Goal: Task Accomplishment & Management: Manage account settings

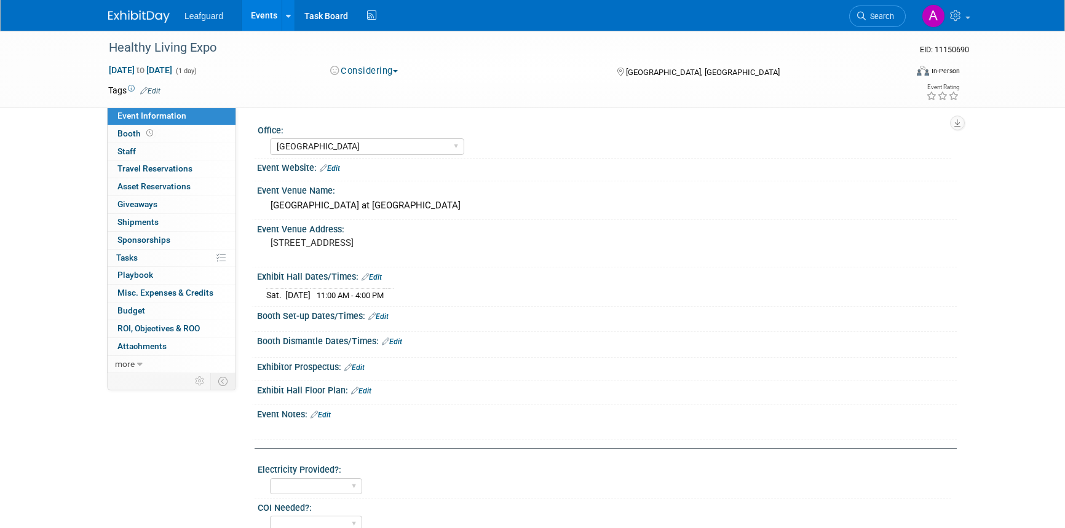
select select "Dallas"
click at [953, 204] on div "Irving Convention Center at Las Colinas" at bounding box center [607, 206] width 700 height 20
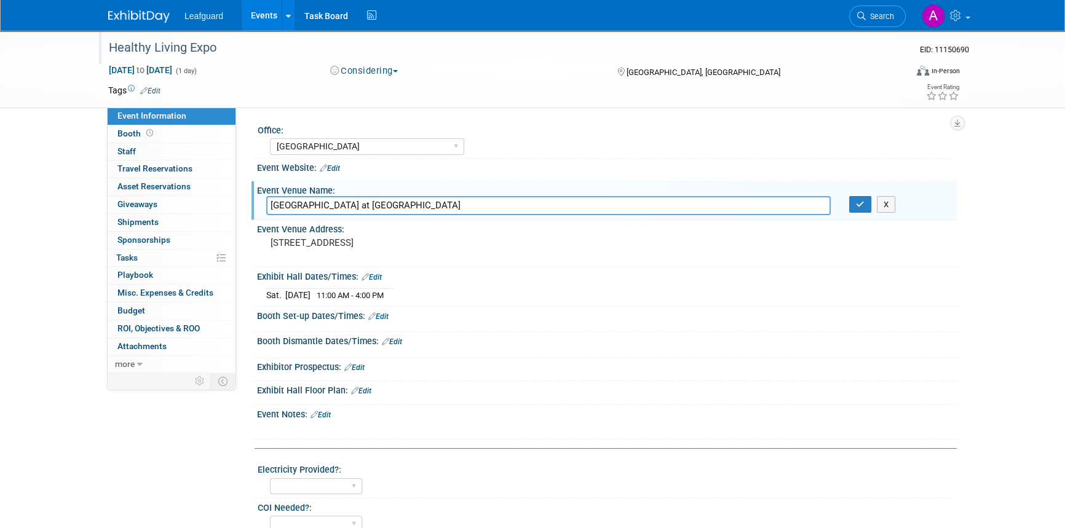
click at [210, 57] on div "Healthy Living Expo" at bounding box center [496, 48] width 783 height 22
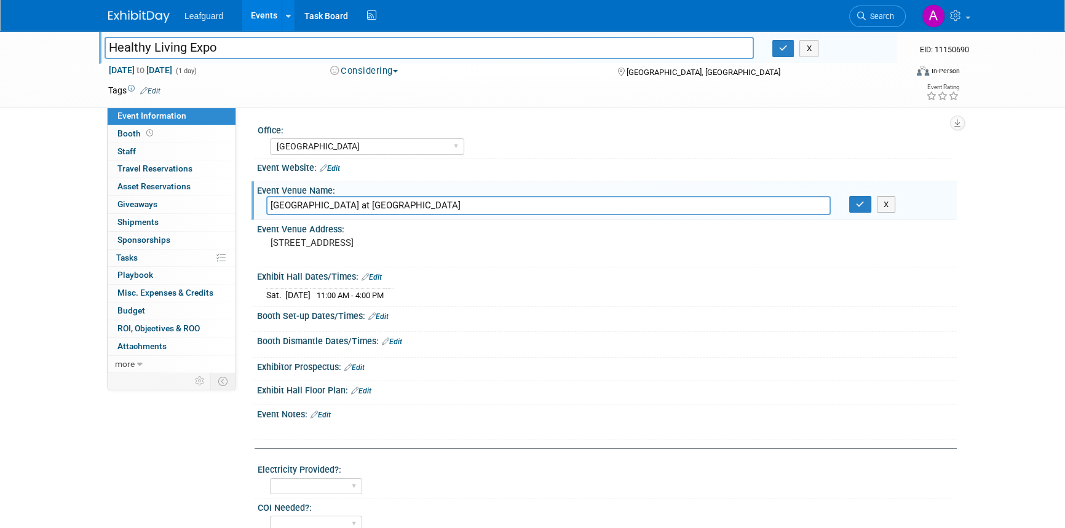
drag, startPoint x: 221, startPoint y: 47, endPoint x: 104, endPoint y: 47, distance: 116.8
click at [105, 47] on input "Healthy Living Expo" at bounding box center [429, 48] width 649 height 22
click at [239, 50] on input "Healthy Living Expo" at bounding box center [429, 48] width 649 height 22
type input "Healthy Living Expo & Symposium"
click at [777, 54] on button "button" at bounding box center [783, 48] width 22 height 17
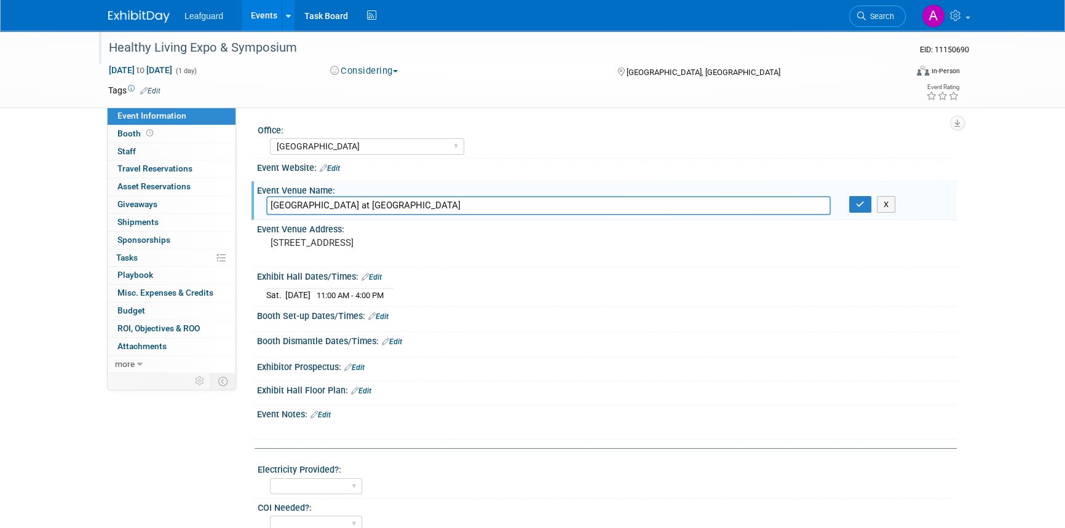
click at [155, 87] on link "Edit" at bounding box center [150, 91] width 20 height 9
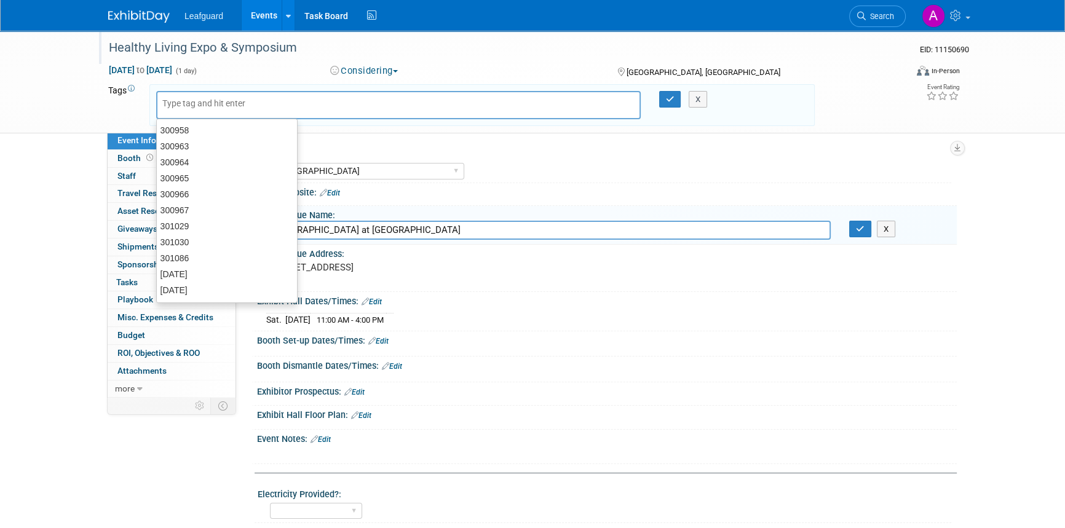
click at [175, 106] on input "text" at bounding box center [211, 103] width 98 height 12
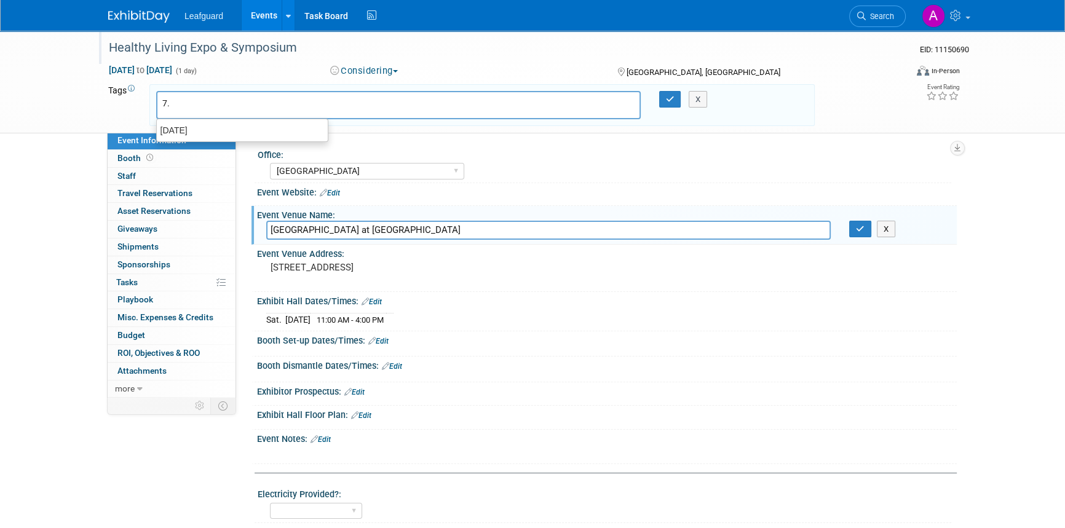
type input "7"
type input "[DATE]"
click at [663, 100] on button "button" at bounding box center [670, 99] width 22 height 17
type input "[DATE]"
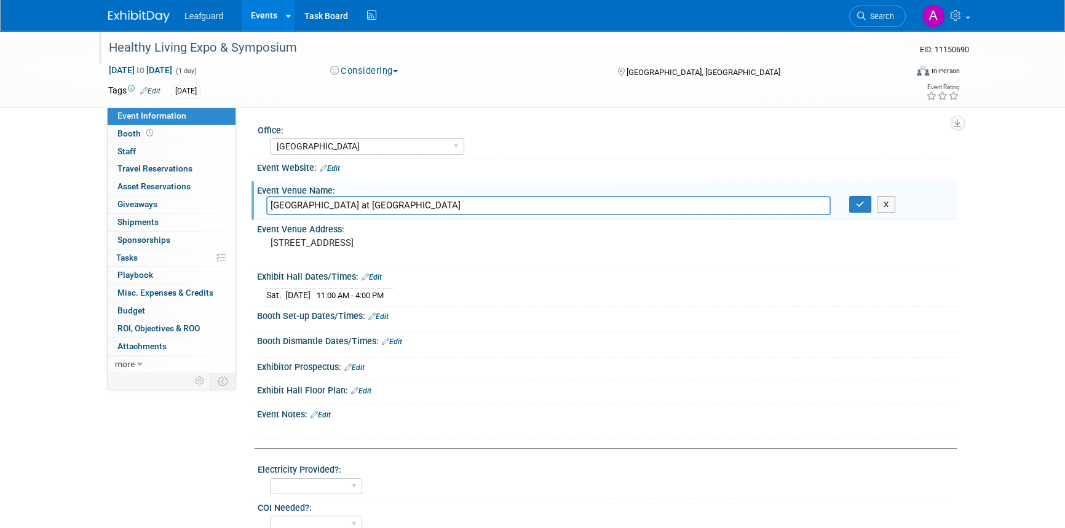
drag, startPoint x: 439, startPoint y: 202, endPoint x: 250, endPoint y: 203, distance: 188.8
click at [250, 203] on div "Office: Albany Arkansas Austin Birmingham Charlotte Chicago Cleveland Colorado …" at bounding box center [596, 240] width 721 height 265
drag, startPoint x: 440, startPoint y: 240, endPoint x: 262, endPoint y: 243, distance: 177.7
click at [262, 243] on div "500 W Las Colinas Blvd., Irving, TX 75039" at bounding box center [402, 249] width 291 height 30
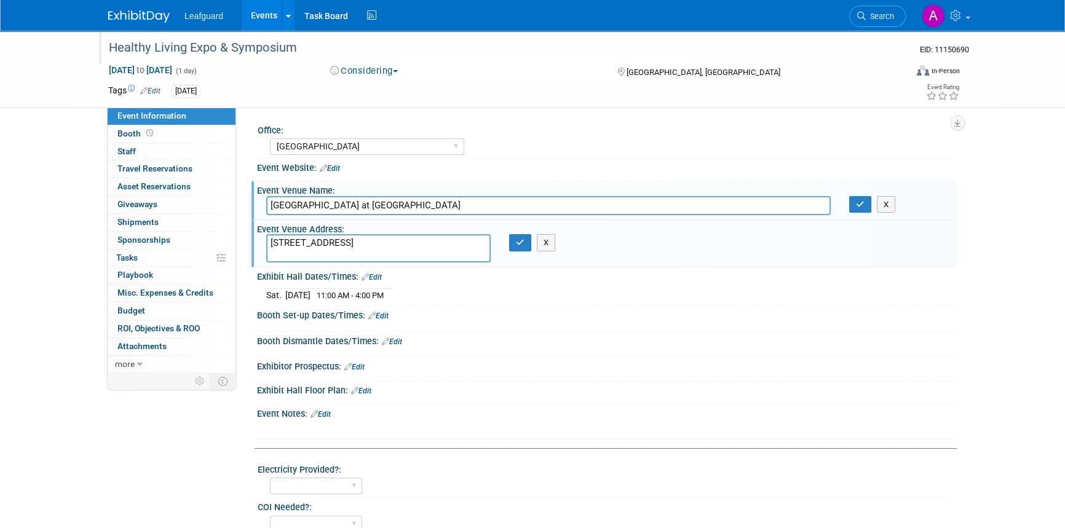
drag, startPoint x: 287, startPoint y: 241, endPoint x: 425, endPoint y: 247, distance: 138.5
click at [425, 247] on textarea "500 W Las Colinas Blvd., Irving, TX 75039" at bounding box center [378, 248] width 224 height 28
drag, startPoint x: 440, startPoint y: 244, endPoint x: 225, endPoint y: 246, distance: 215.2
click at [159, 240] on div "Event Information Event Info Booth Booth 0 Staff 0 Staff 0 Travel Reservations …" at bounding box center [532, 444] width 867 height 827
click at [513, 244] on button "button" at bounding box center [520, 242] width 22 height 17
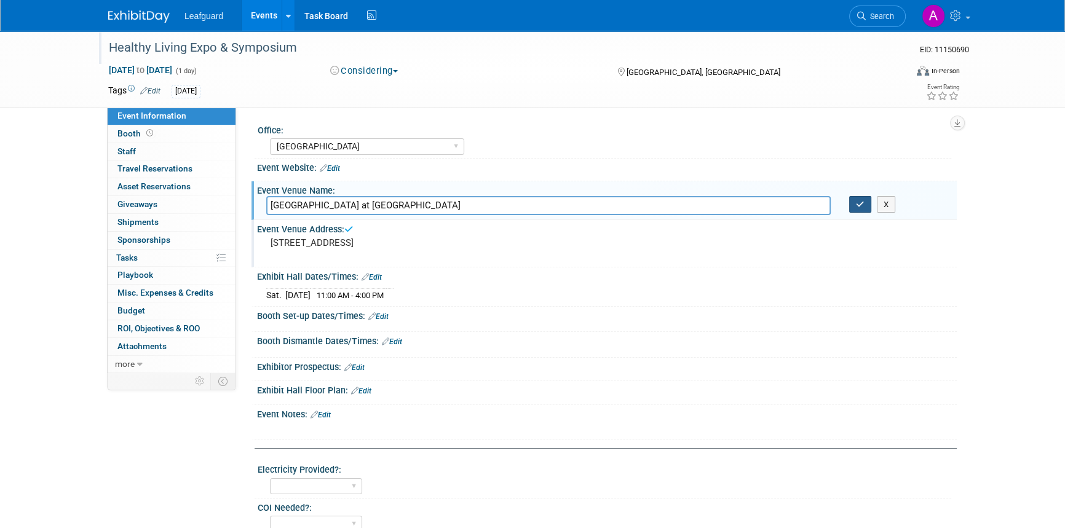
click at [857, 207] on icon "button" at bounding box center [860, 204] width 9 height 8
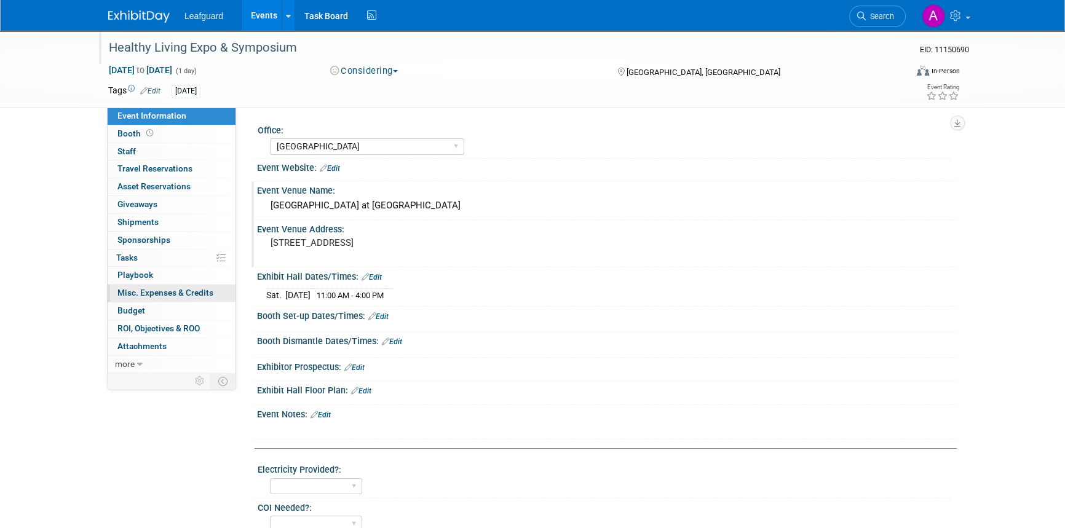
click at [138, 298] on link "0 Misc. Expenses & Credits 0" at bounding box center [172, 293] width 128 height 17
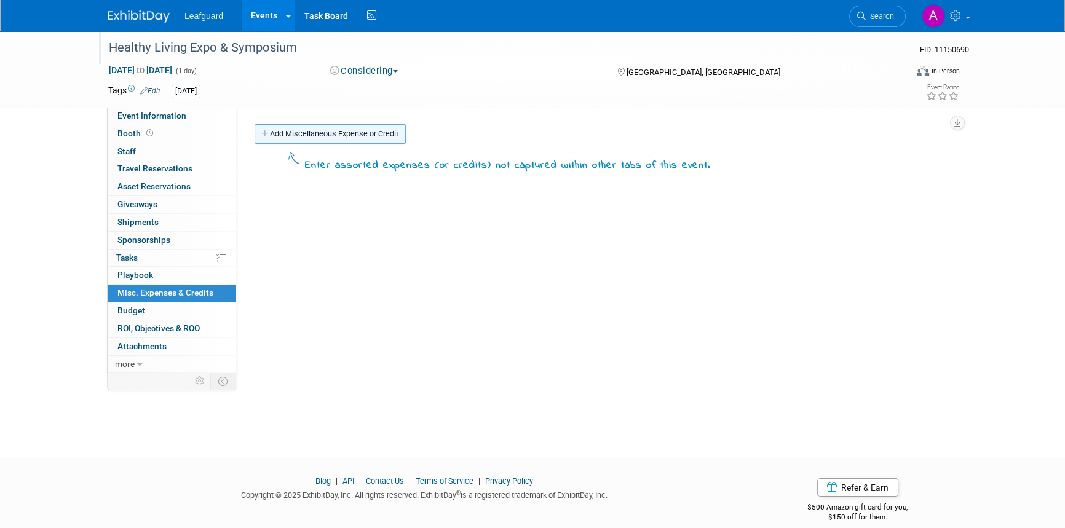
click at [307, 132] on link "Add Miscellaneous Expense or Credit" at bounding box center [330, 134] width 151 height 20
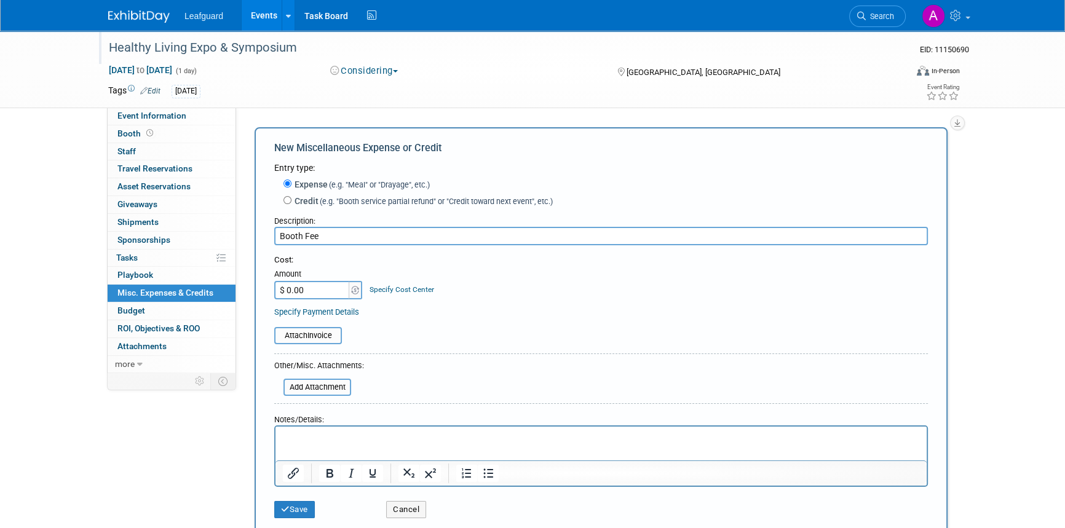
type input "Booth Fee"
click at [291, 287] on input "$ 0.00" at bounding box center [312, 290] width 77 height 18
type input "$ 1,040.00"
click at [290, 507] on button "Save" at bounding box center [294, 509] width 41 height 17
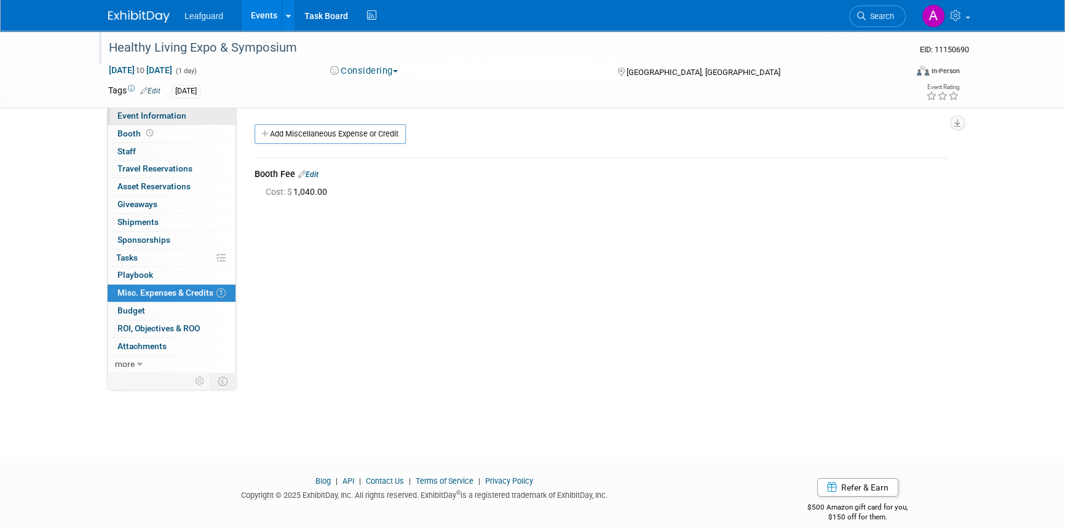
click at [147, 114] on span "Event Information" at bounding box center [151, 116] width 69 height 10
select select "Dallas"
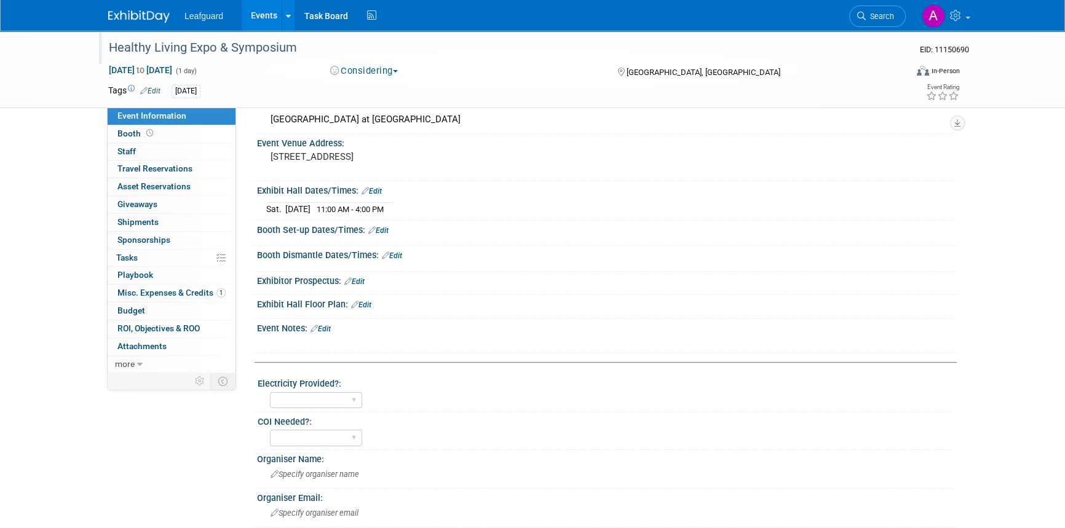
scroll to position [167, 0]
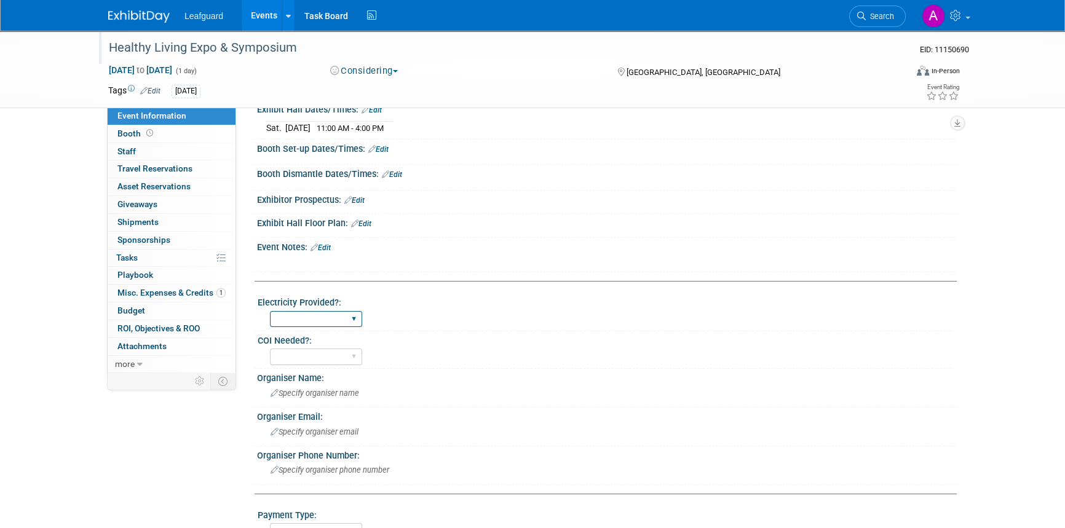
click at [314, 322] on select "Yes No" at bounding box center [316, 319] width 92 height 17
select select "No"
click at [270, 311] on select "Yes No" at bounding box center [316, 319] width 92 height 17
click at [301, 358] on select "Yes No" at bounding box center [316, 357] width 92 height 17
select select "No"
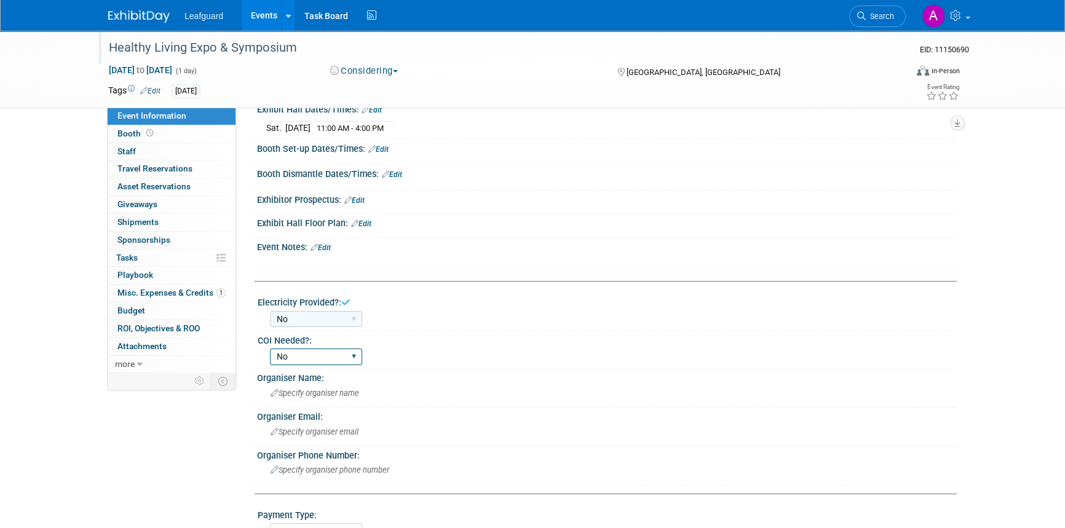
click at [270, 349] on select "Yes No" at bounding box center [316, 357] width 92 height 17
click at [288, 393] on span "Specify organiser name" at bounding box center [315, 393] width 89 height 9
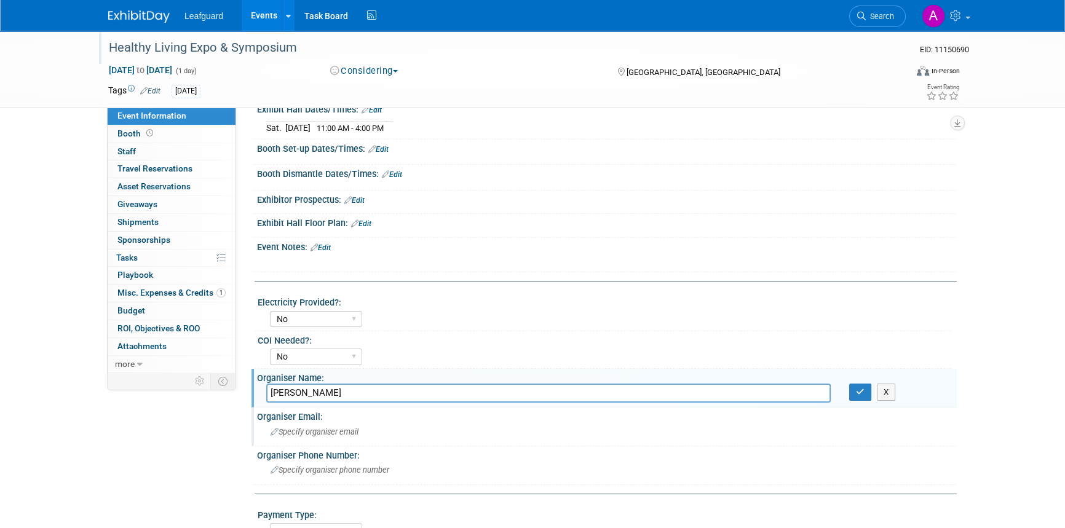
type input "[PERSON_NAME]"
click at [338, 434] on span "Specify organiser email" at bounding box center [315, 431] width 88 height 9
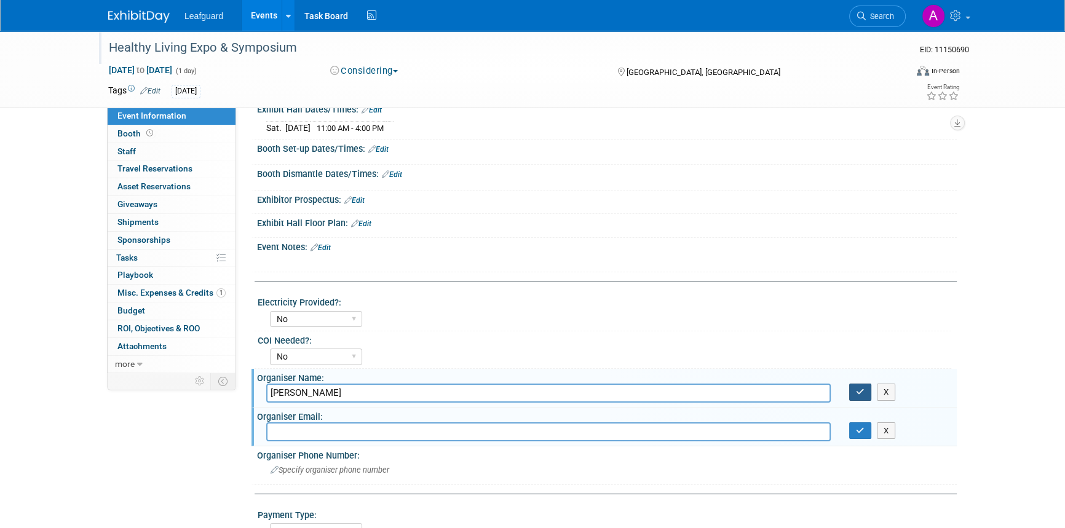
click at [855, 390] on button "button" at bounding box center [860, 392] width 22 height 17
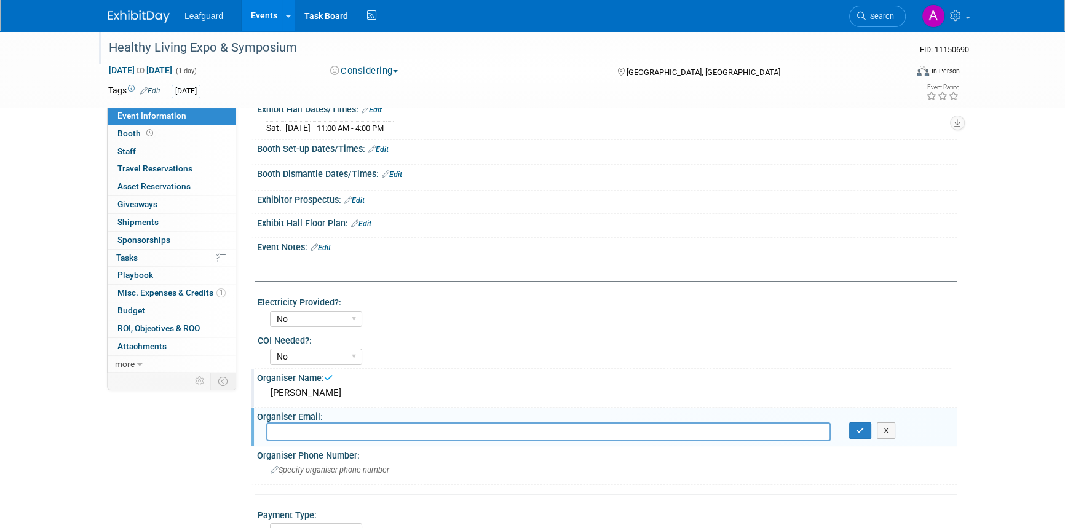
click at [516, 374] on div "Organiser Name:" at bounding box center [607, 376] width 700 height 15
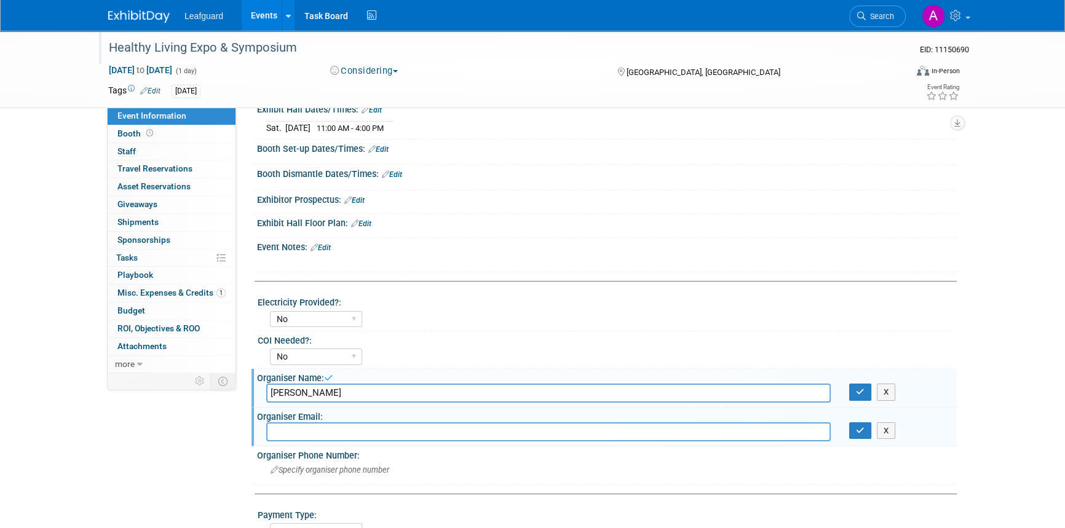
click at [175, 470] on div "Event Information Event Info Booth Booth 0 Staff 0 Staff 0 Travel Reservations …" at bounding box center [532, 276] width 867 height 827
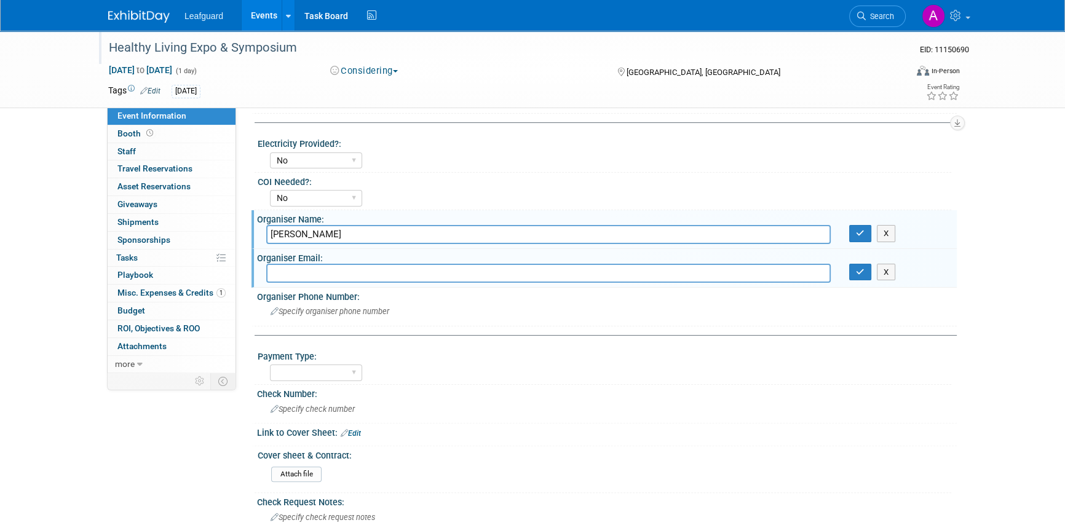
scroll to position [335, 0]
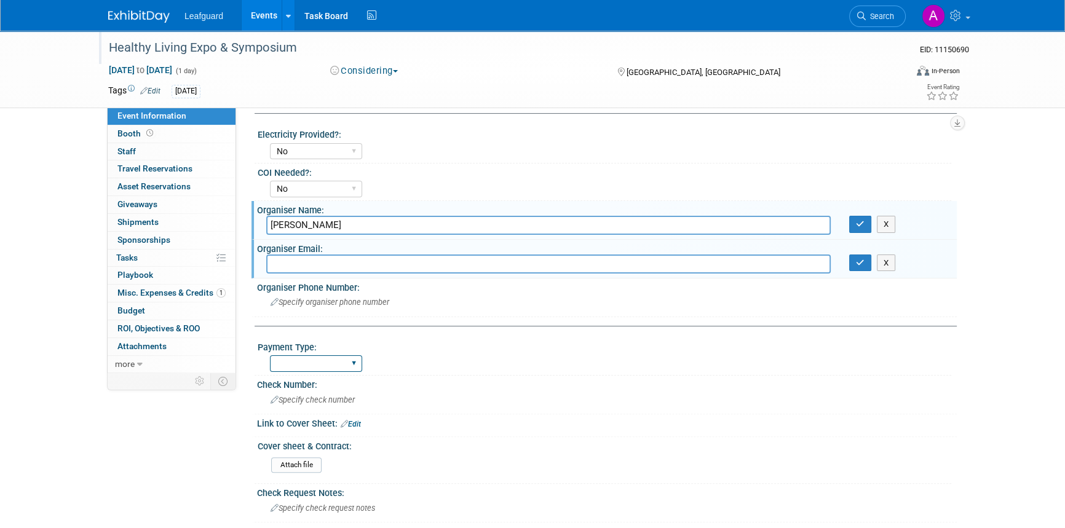
click at [343, 355] on select "Cash/Expense Check Credit Card Free" at bounding box center [316, 363] width 92 height 17
select select "Credit Card"
click at [270, 355] on select "Cash/Expense Check Credit Card Free" at bounding box center [316, 363] width 92 height 17
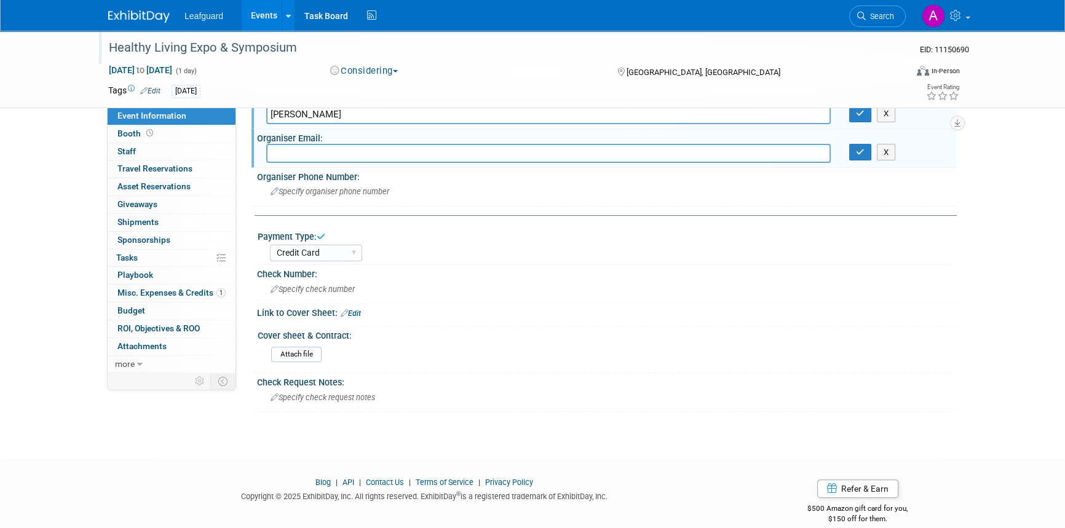
scroll to position [447, 0]
click at [291, 349] on input "file" at bounding box center [237, 353] width 167 height 14
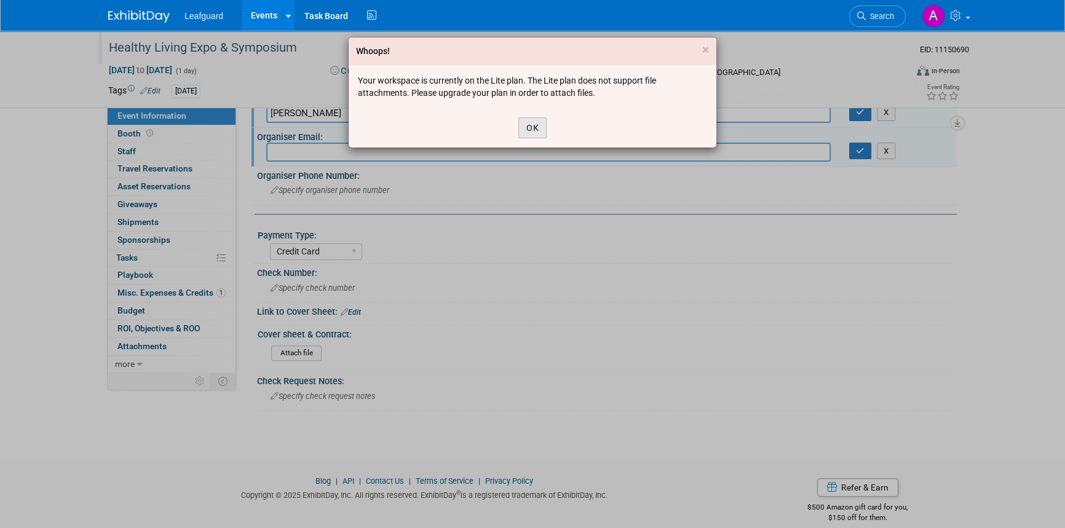
click at [527, 124] on button "OK" at bounding box center [532, 127] width 28 height 21
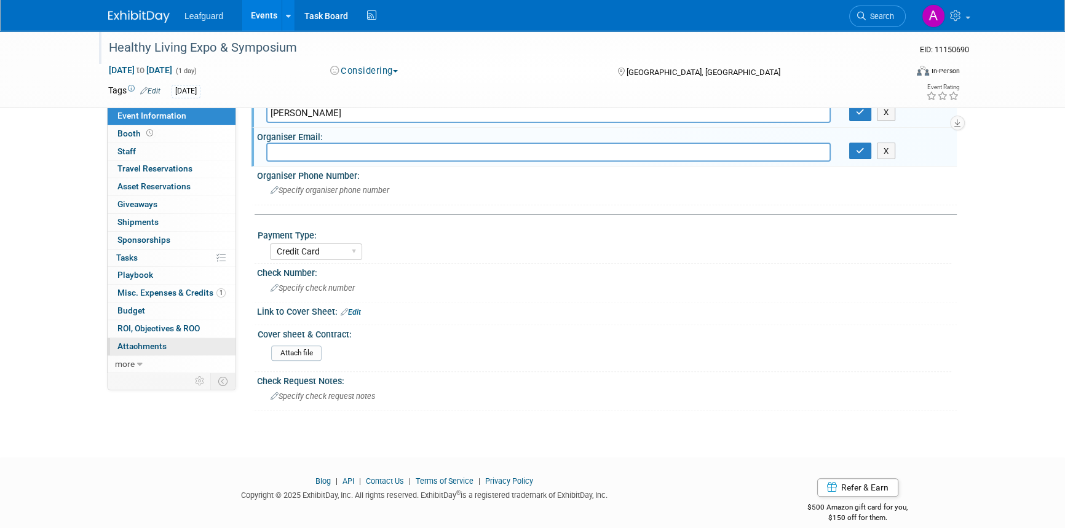
click at [144, 349] on span "Attachments 0" at bounding box center [141, 346] width 49 height 10
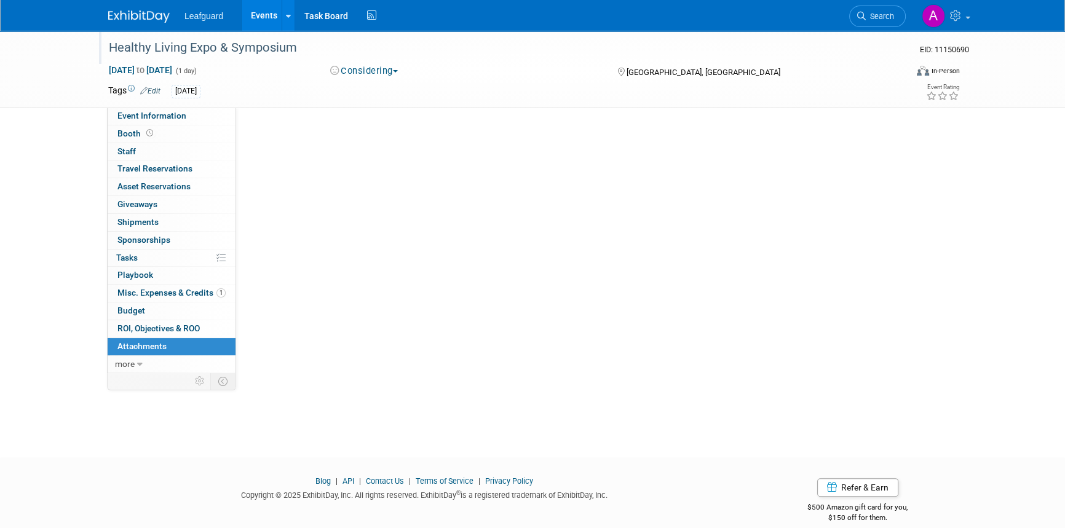
scroll to position [0, 0]
click at [289, 141] on button "Add Attachment" at bounding box center [294, 134] width 79 height 20
click at [370, 376] on div "Healthy Living Expo & Symposium EID: 11150690 Dec 6, 2025 to Dec 6, 2025 (1 day…" at bounding box center [532, 233] width 1065 height 405
click at [215, 86] on div "[DATE]" at bounding box center [493, 92] width 643 height 14
click at [215, 88] on div "[DATE]" at bounding box center [493, 92] width 643 height 14
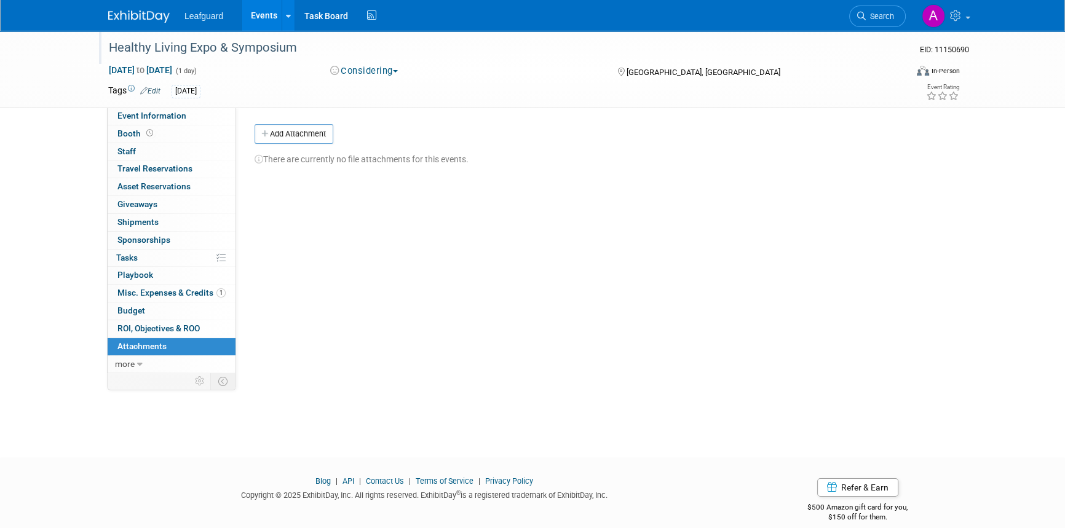
click at [376, 67] on button "Considering" at bounding box center [364, 71] width 77 height 13
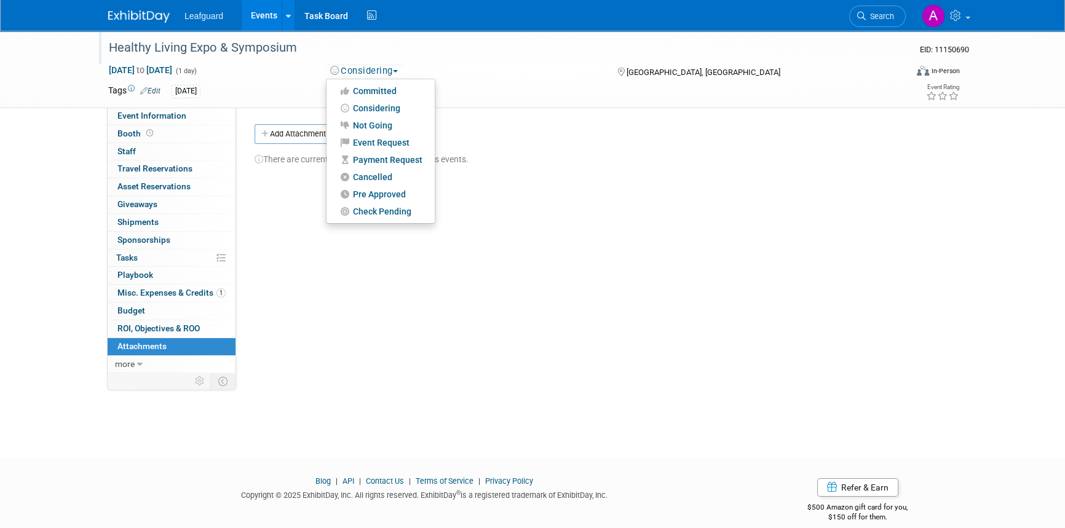
click at [376, 67] on button "Considering" at bounding box center [364, 71] width 77 height 13
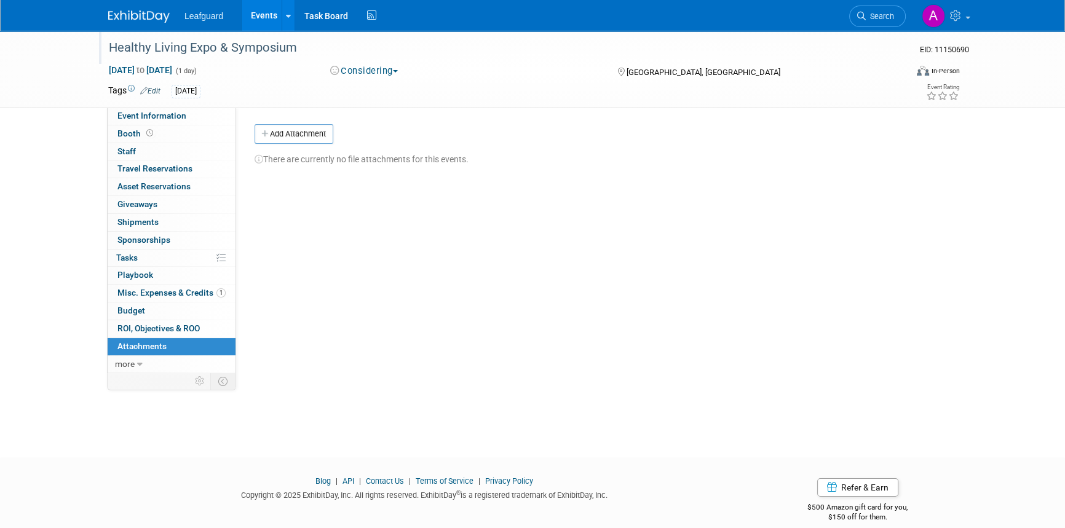
click at [235, 89] on div "[DATE]" at bounding box center [493, 92] width 643 height 14
click at [200, 90] on div "[DATE]" at bounding box center [186, 91] width 29 height 13
click at [177, 90] on div "[DATE]" at bounding box center [186, 91] width 29 height 13
click at [150, 92] on link "Edit" at bounding box center [150, 91] width 20 height 9
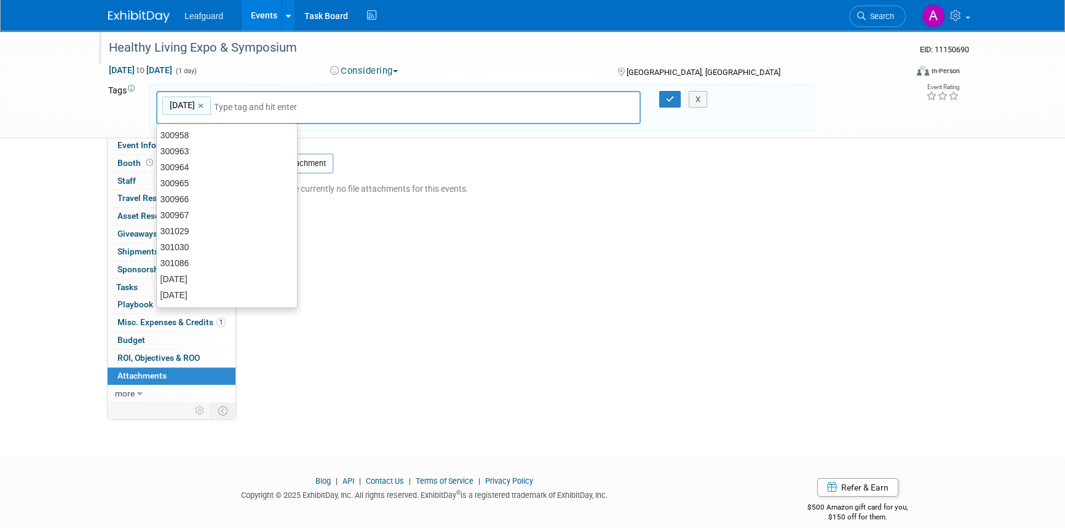
click at [232, 98] on div "8.29.25 8.29.25 ×" at bounding box center [398, 108] width 485 height 34
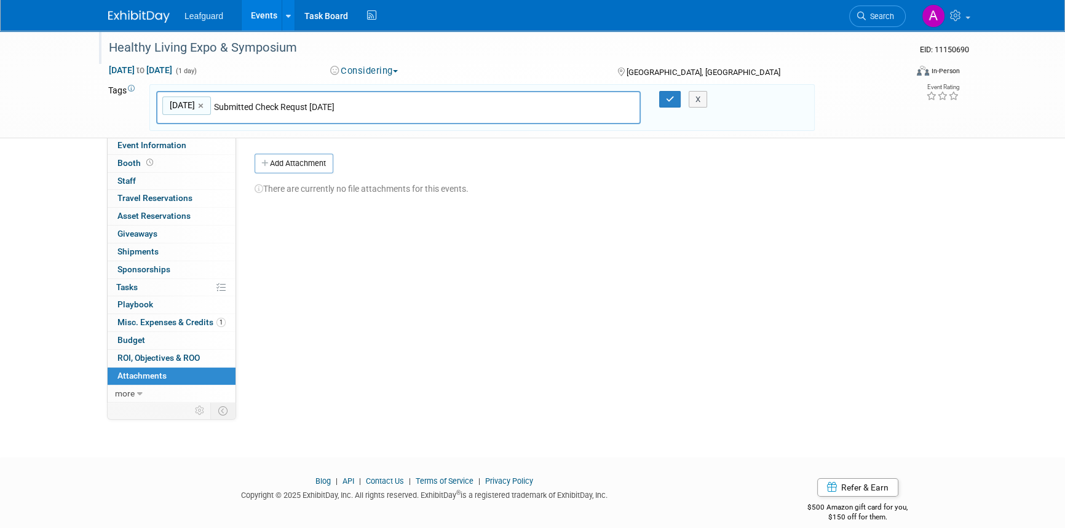
click at [290, 106] on input "Submitted Check Requst 8.29.25" at bounding box center [300, 107] width 172 height 12
click at [301, 110] on input "Submitted Check Requst 8.29.25" at bounding box center [300, 107] width 172 height 12
type input "Submitted Check Reques [DATE]"
click at [666, 98] on icon "button" at bounding box center [670, 99] width 9 height 8
type input "8.29.25,Submitted Check Reques 8.29.25"
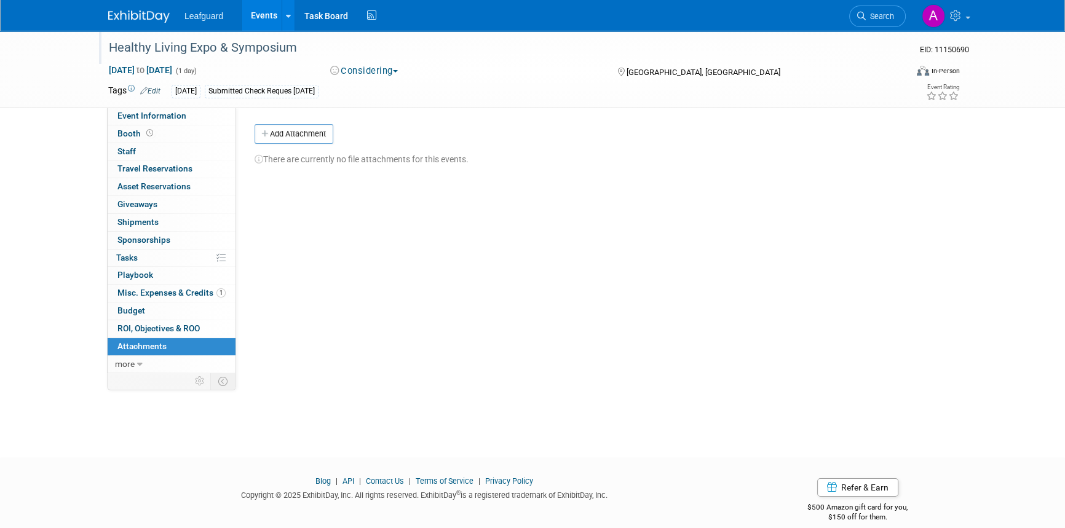
click at [256, 49] on div "Healthy Living Expo & Symposium" at bounding box center [496, 48] width 783 height 22
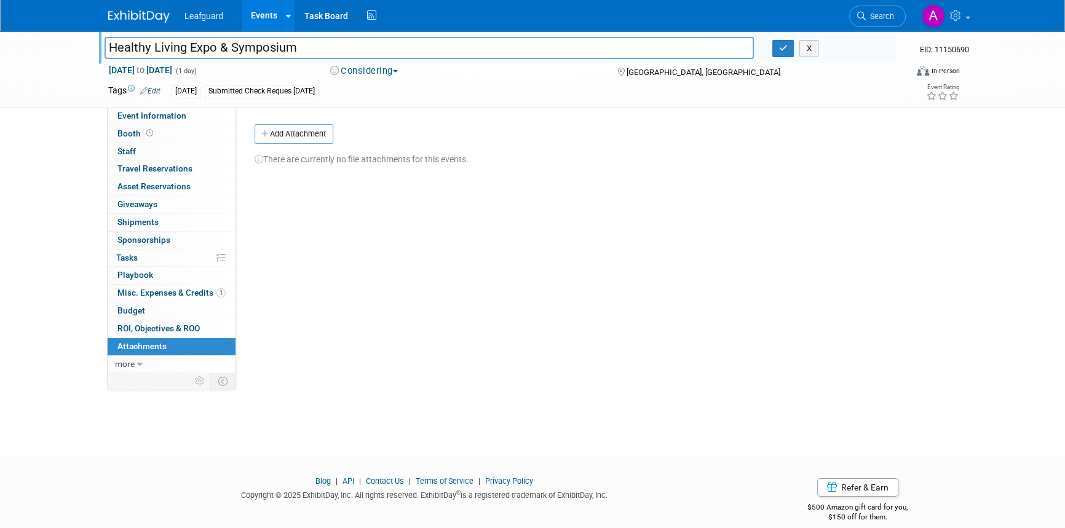
drag, startPoint x: 301, startPoint y: 46, endPoint x: 105, endPoint y: 46, distance: 196.2
click at [105, 46] on input "Healthy Living Expo & Symposium" at bounding box center [429, 48] width 649 height 22
click at [147, 116] on span "Event Information" at bounding box center [151, 116] width 69 height 10
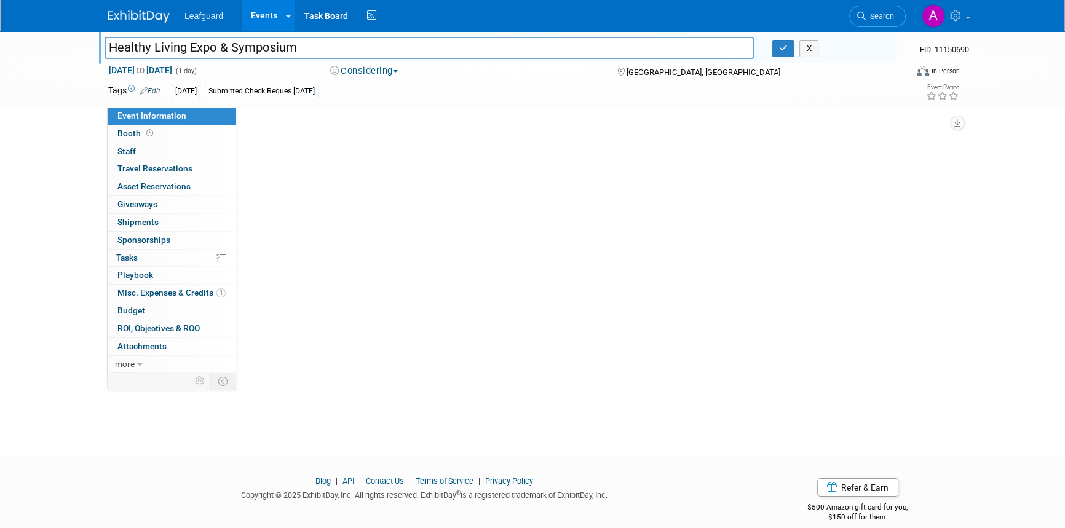
select select "Dallas"
select select "No"
select select "Credit Card"
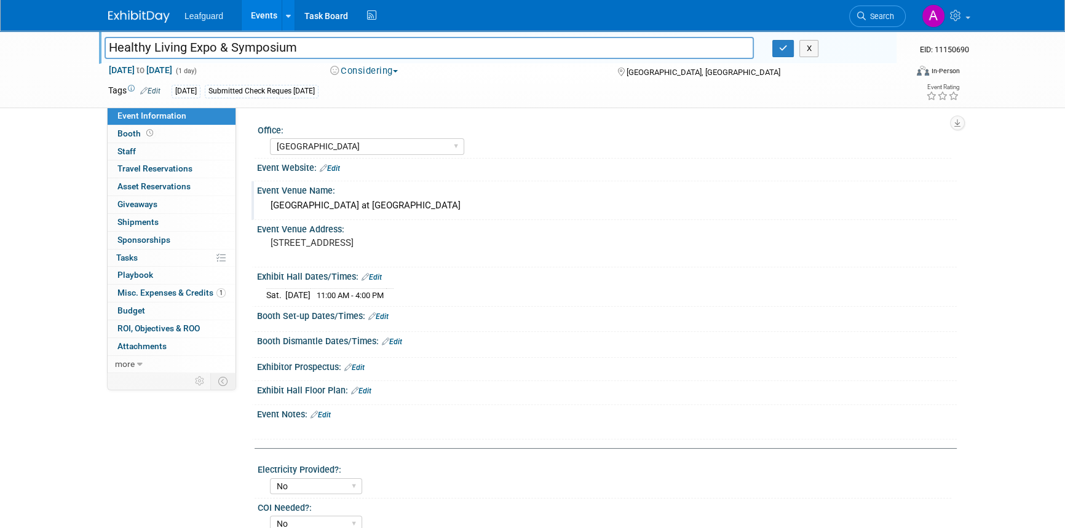
drag, startPoint x: 443, startPoint y: 207, endPoint x: 252, endPoint y: 202, distance: 191.3
click at [252, 202] on div "Event Venue Name: Irving Convention Center at Las Colinas" at bounding box center [603, 200] width 705 height 39
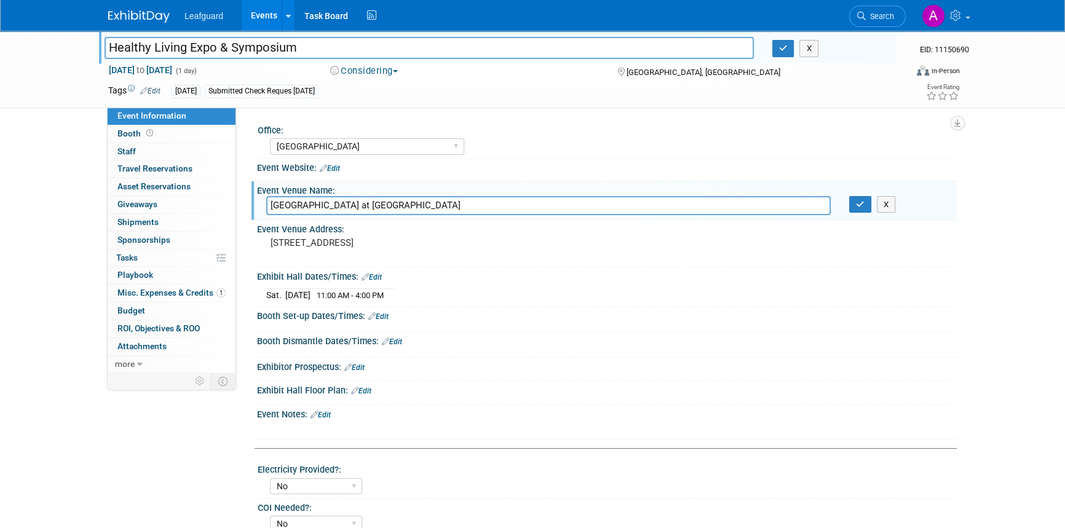
click at [299, 210] on input "Irving Convention Center at Las Colinas" at bounding box center [548, 205] width 564 height 19
drag, startPoint x: 437, startPoint y: 206, endPoint x: 247, endPoint y: 208, distance: 189.4
click at [247, 208] on div "Office: Albany Arkansas Austin Birmingham Charlotte Chicago Cleveland Colorado …" at bounding box center [596, 240] width 721 height 265
click at [441, 234] on div "500 W Las Colinas Blvd., Irving, TX 75039" at bounding box center [402, 248] width 273 height 28
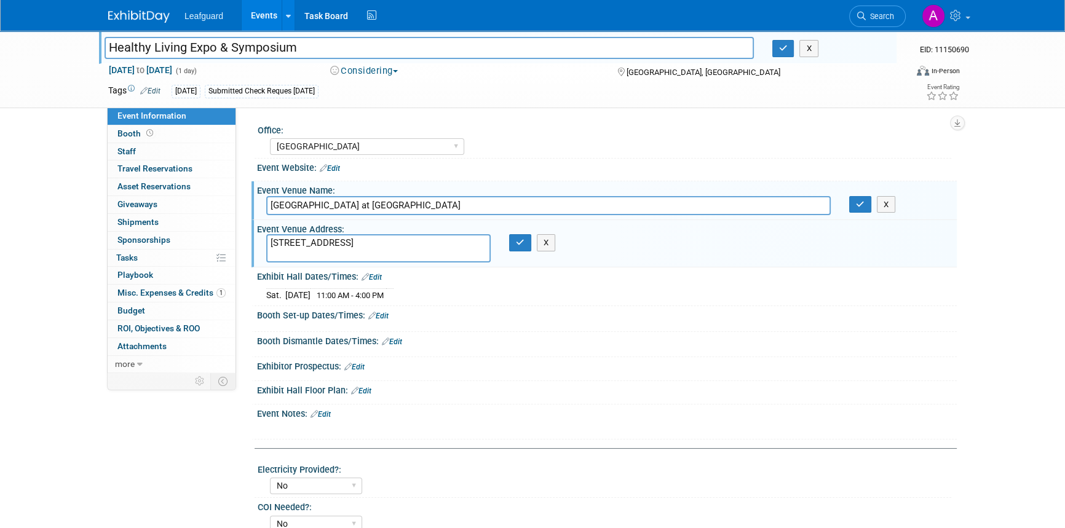
drag, startPoint x: 442, startPoint y: 240, endPoint x: 250, endPoint y: 248, distance: 192.0
click at [250, 248] on div "Office: Albany Arkansas Austin Birmingham Charlotte Chicago Cleveland Colorado …" at bounding box center [596, 240] width 721 height 265
click at [516, 240] on icon "button" at bounding box center [520, 243] width 9 height 8
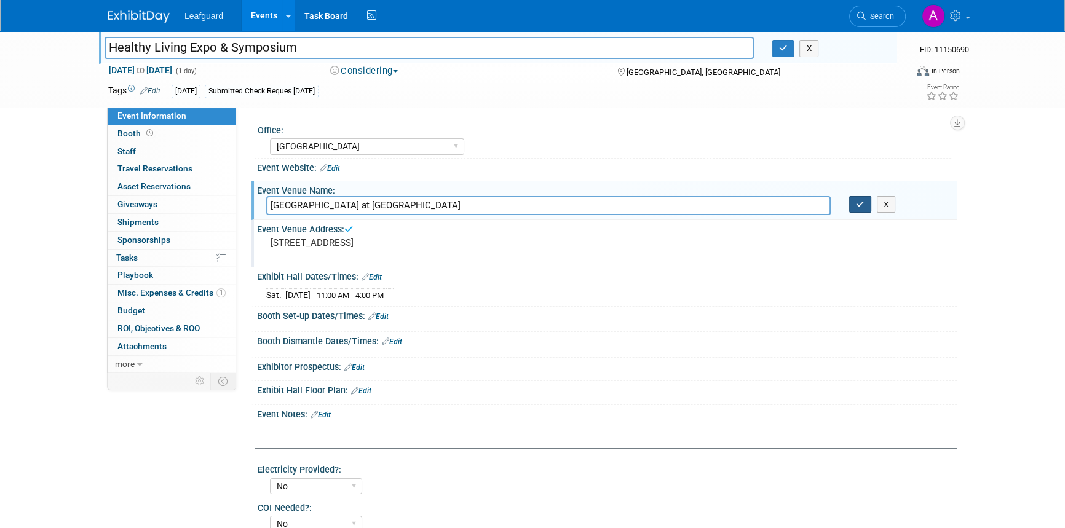
click at [858, 204] on icon "button" at bounding box center [860, 204] width 9 height 8
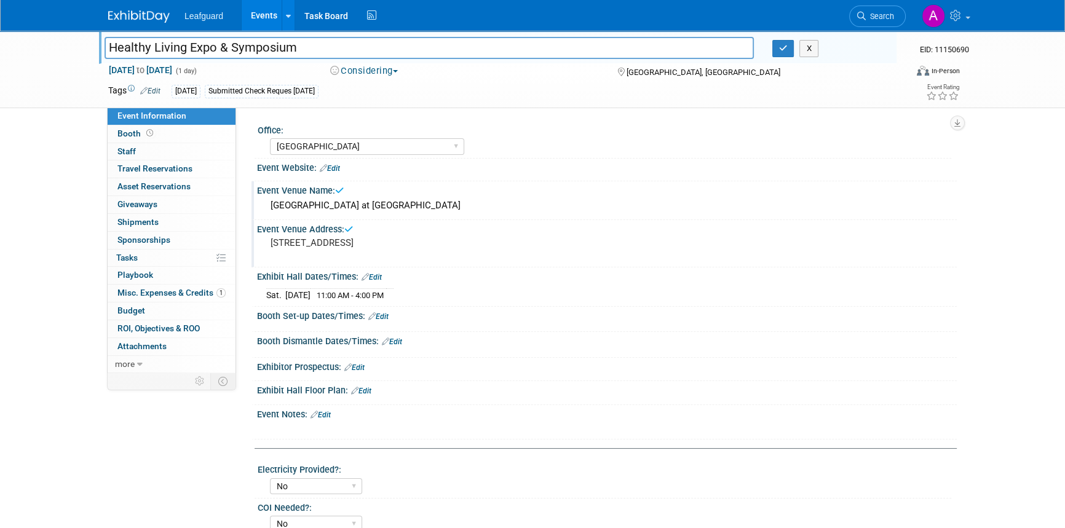
click at [771, 49] on div "X" at bounding box center [829, 48] width 133 height 17
click at [788, 47] on button "button" at bounding box center [783, 48] width 22 height 17
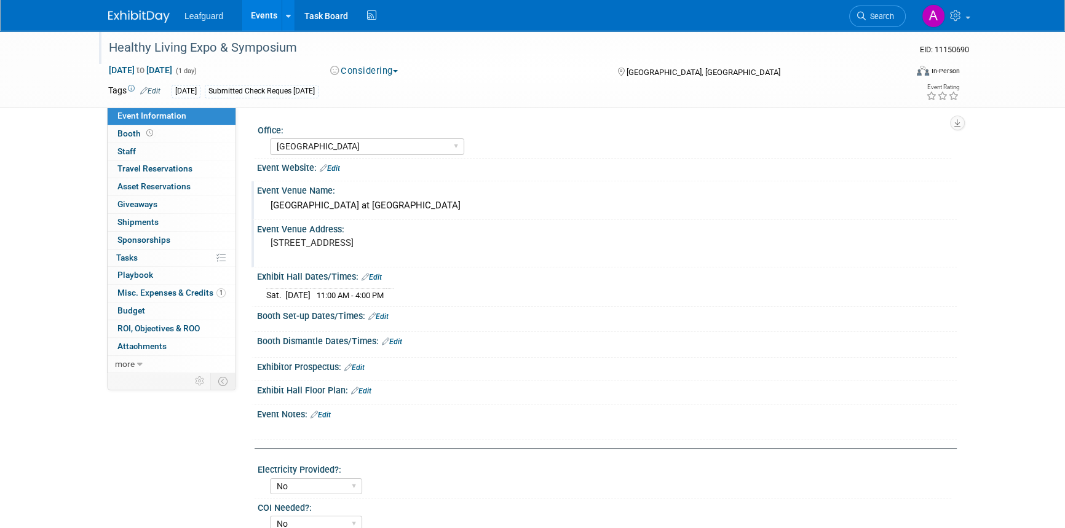
click at [149, 18] on img at bounding box center [138, 16] width 61 height 12
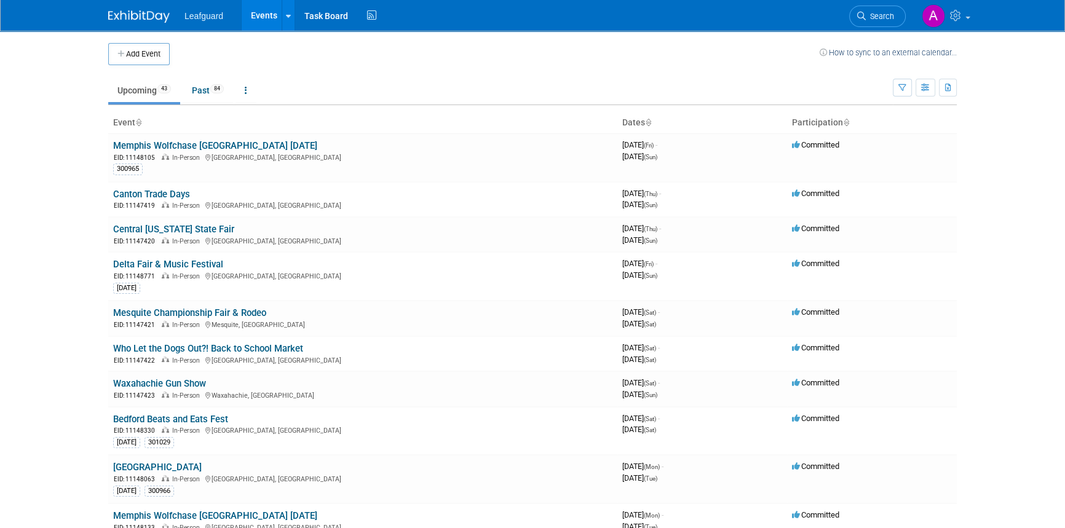
click at [818, 124] on th "Participation" at bounding box center [872, 123] width 170 height 21
click at [844, 125] on icon at bounding box center [846, 123] width 6 height 8
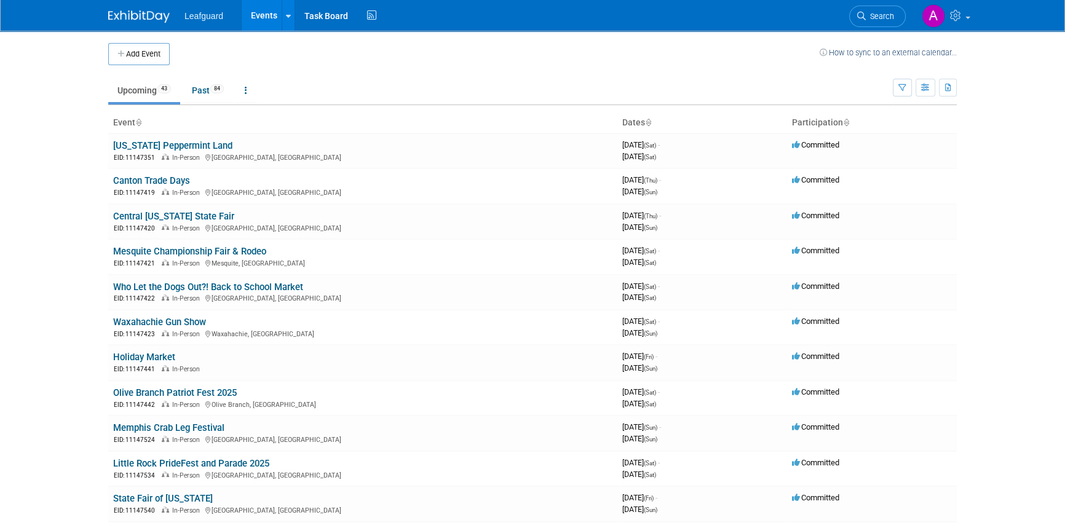
click at [849, 125] on icon at bounding box center [846, 123] width 6 height 8
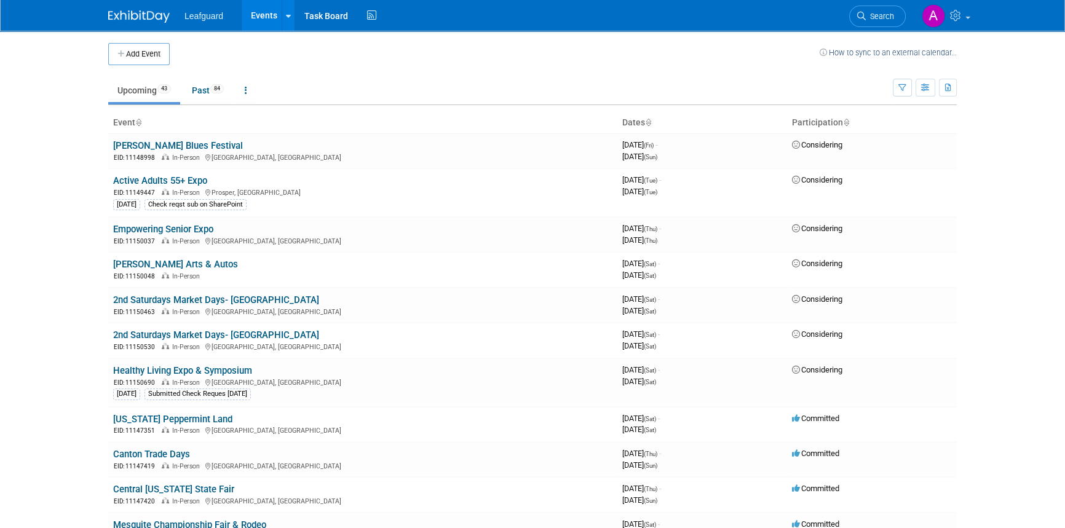
click at [61, 231] on body "Leafguard Events Add Event Bulk Upload Events Shareable Event Boards Recently V…" at bounding box center [532, 264] width 1065 height 528
click at [170, 232] on link "Empowering Senior Expo" at bounding box center [163, 229] width 100 height 11
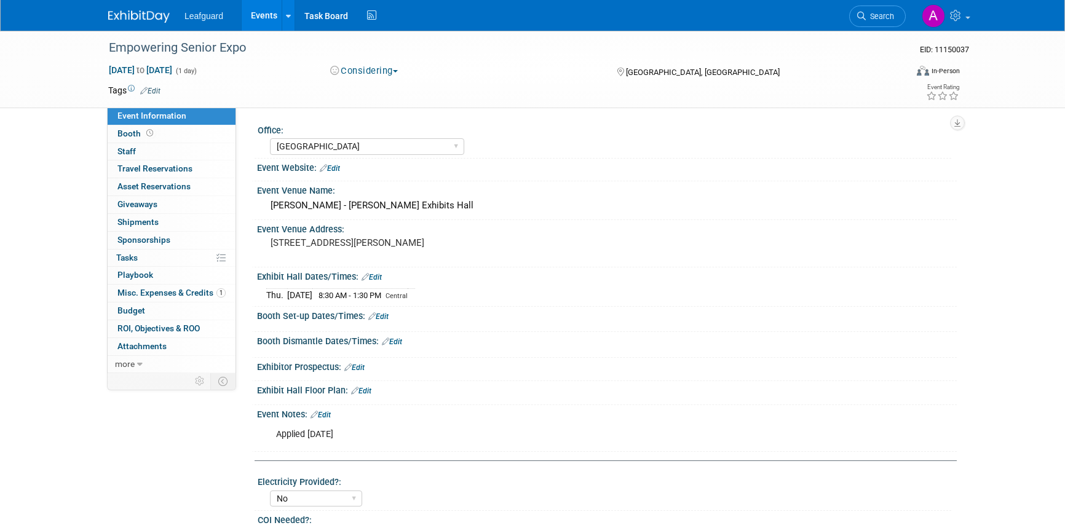
select select "[GEOGRAPHIC_DATA]"
select select "No"
drag, startPoint x: 246, startPoint y: 50, endPoint x: 112, endPoint y: 43, distance: 134.2
click at [112, 43] on div "Empowering Senior Expo" at bounding box center [496, 48] width 783 height 22
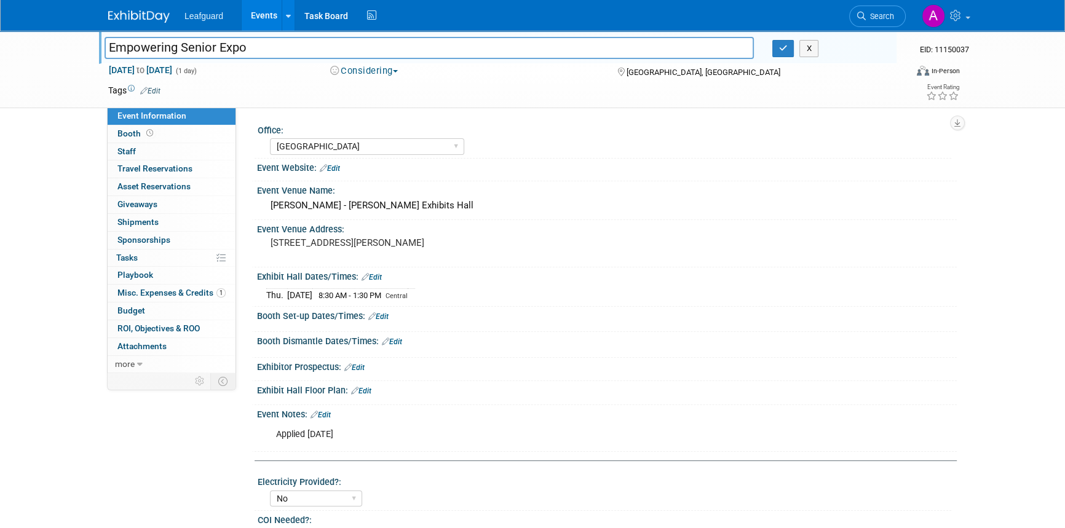
drag, startPoint x: 112, startPoint y: 43, endPoint x: 721, endPoint y: 290, distance: 657.6
click at [726, 291] on div "Thu. Oct 2, 2025 8:30 AM - 1:30 PM Central" at bounding box center [606, 293] width 681 height 17
click at [858, 180] on div "Event Website: Edit" at bounding box center [603, 170] width 705 height 23
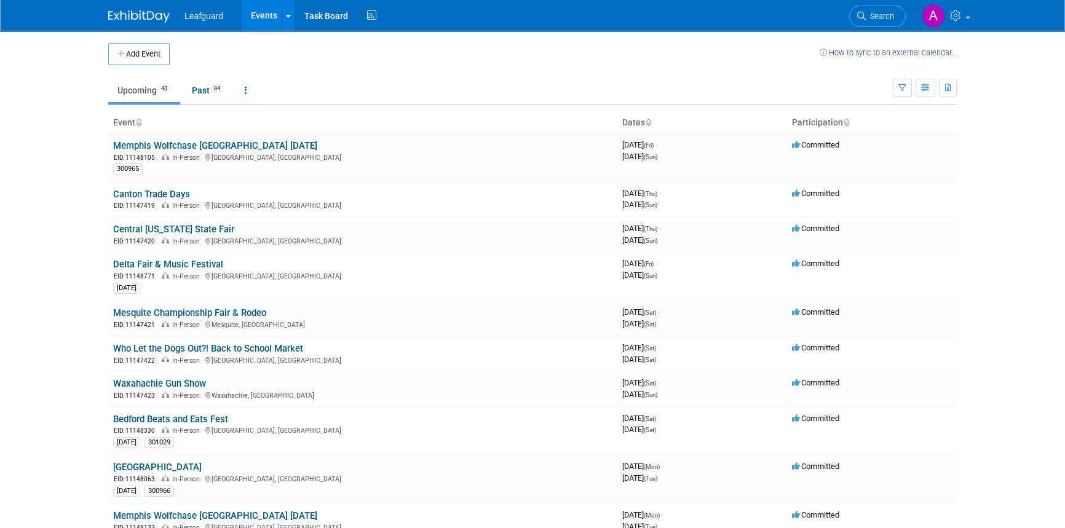
click at [146, 92] on link "Upcoming 43" at bounding box center [144, 90] width 72 height 23
click at [1029, 184] on body "Leafguard Events Add Event Bulk Upload Events Shareable Event Boards Recently V…" at bounding box center [532, 264] width 1065 height 528
click at [820, 122] on th "Participation" at bounding box center [872, 123] width 170 height 21
click at [846, 124] on icon at bounding box center [846, 123] width 6 height 8
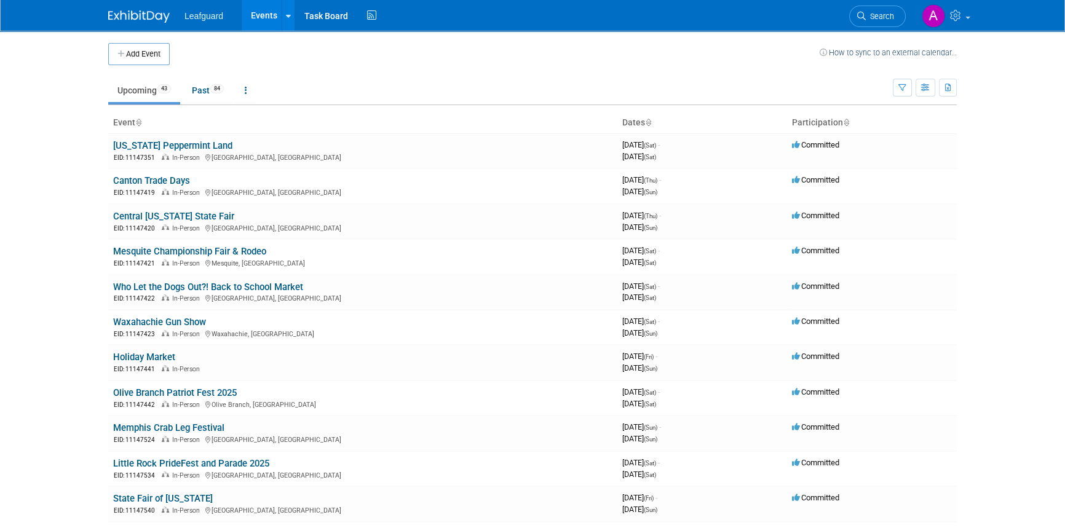
click at [849, 124] on th "Participation" at bounding box center [872, 123] width 170 height 21
click at [844, 123] on icon at bounding box center [846, 123] width 6 height 8
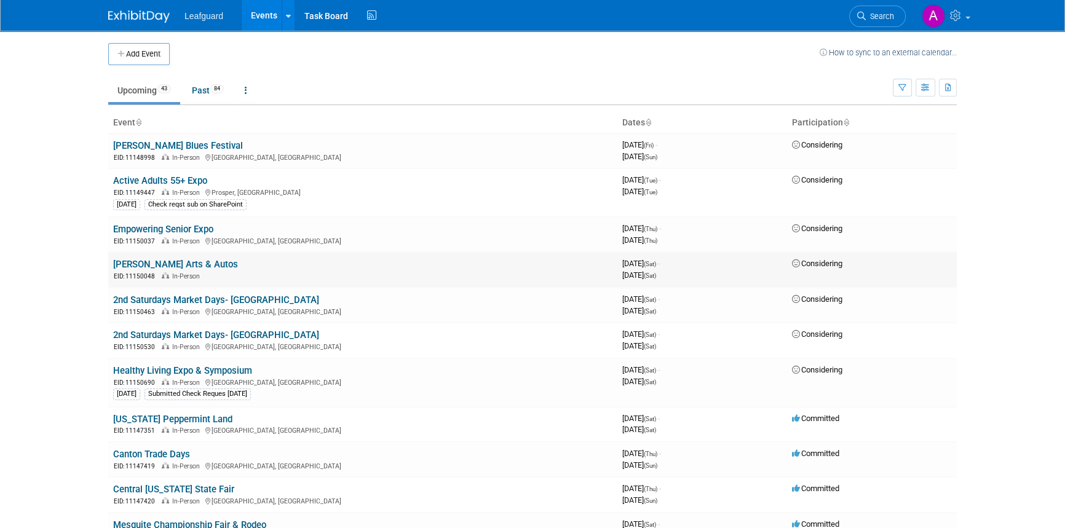
click at [180, 263] on link "[PERSON_NAME] Arts & Autos" at bounding box center [175, 264] width 125 height 11
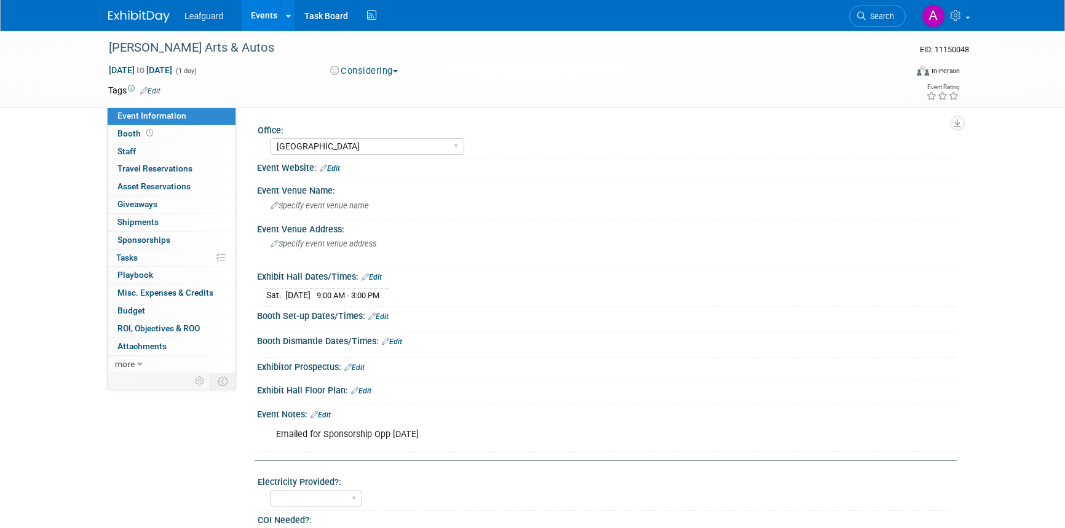
select select "[GEOGRAPHIC_DATA]"
click at [326, 209] on span "Specify event venue name" at bounding box center [320, 205] width 98 height 9
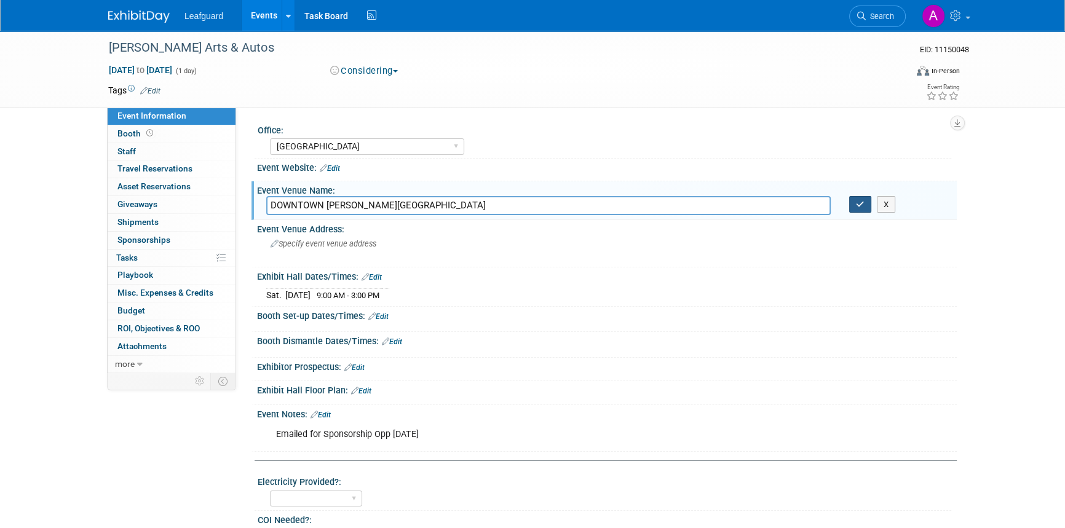
type input "DOWNTOWN DENTON SQUARE"
click at [857, 205] on icon "button" at bounding box center [860, 204] width 9 height 8
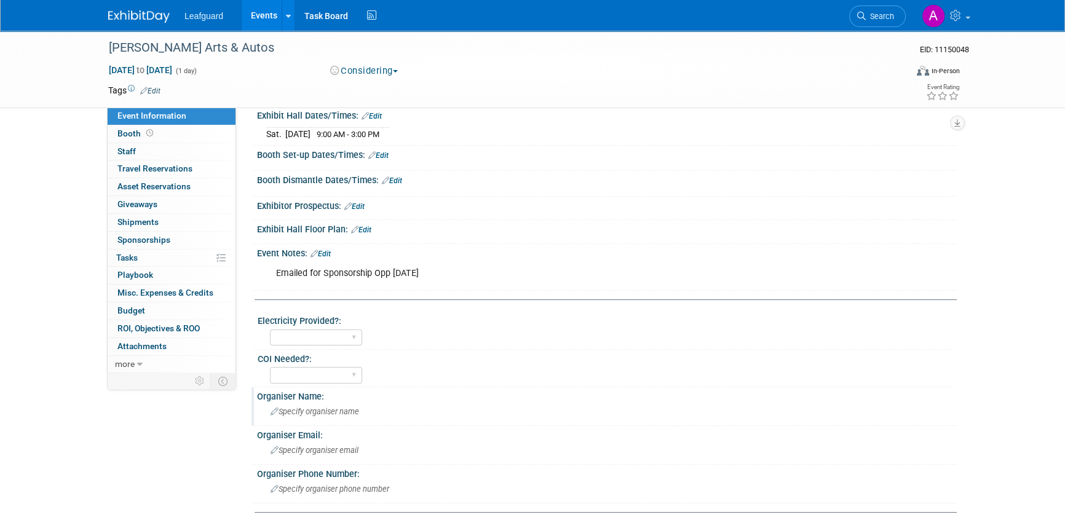
scroll to position [167, 0]
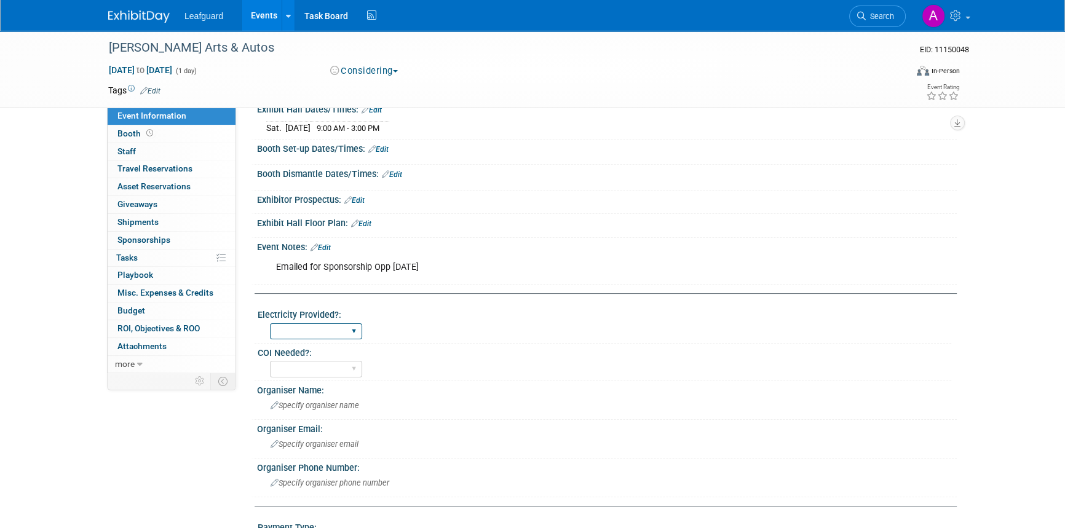
click at [331, 335] on select "Yes No" at bounding box center [316, 331] width 92 height 17
select select "No"
click at [270, 323] on select "Yes No" at bounding box center [316, 331] width 92 height 17
click at [307, 373] on select "Yes No" at bounding box center [316, 369] width 92 height 17
select select "No"
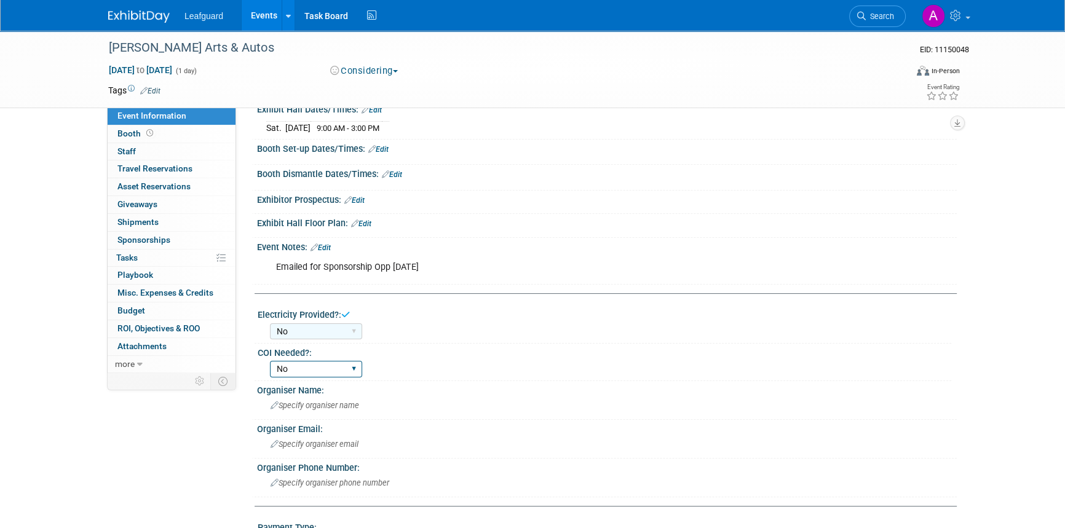
click at [270, 361] on select "Yes No" at bounding box center [316, 369] width 92 height 17
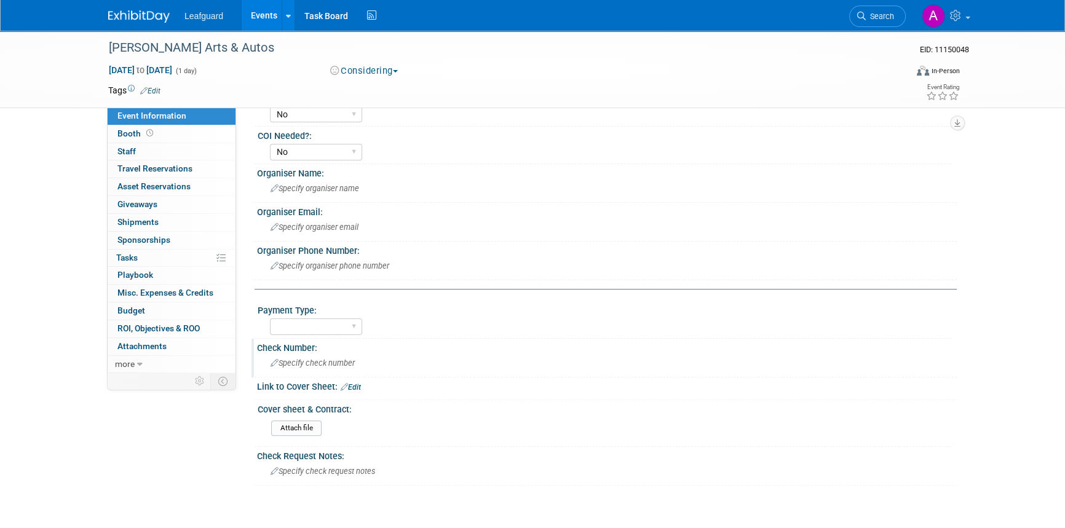
scroll to position [391, 0]
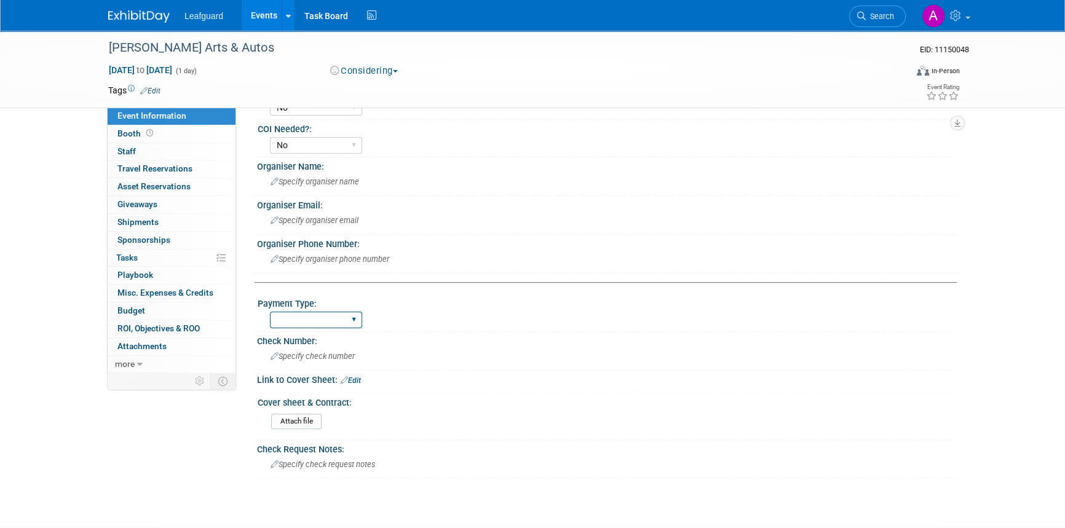
click at [295, 322] on select "Cash/Expense Check Credit Card Free" at bounding box center [316, 320] width 92 height 17
select select "Credit Card"
click at [270, 312] on select "Cash/Expense Check Credit Card Free" at bounding box center [316, 320] width 92 height 17
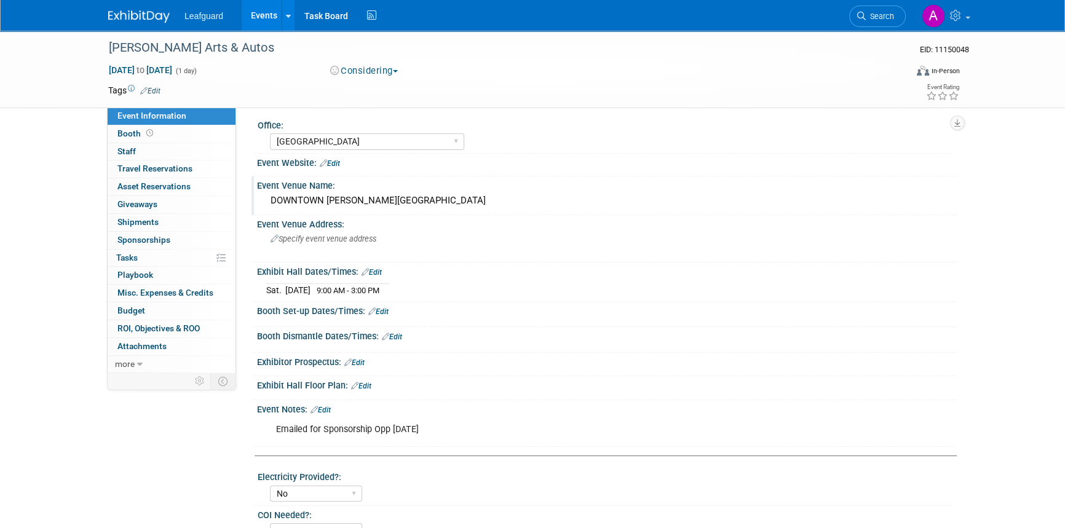
scroll to position [0, 0]
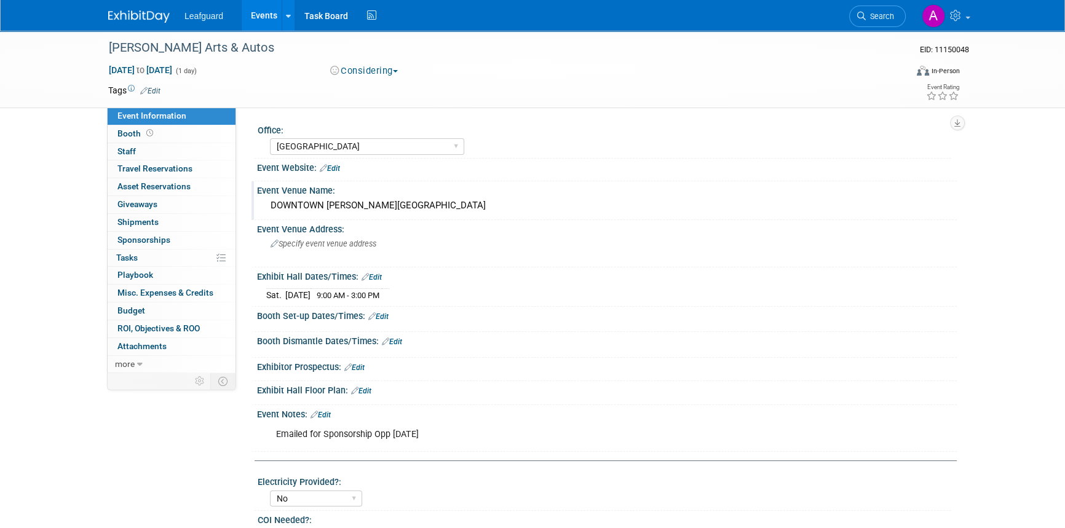
click at [152, 90] on link "Edit" at bounding box center [150, 91] width 20 height 9
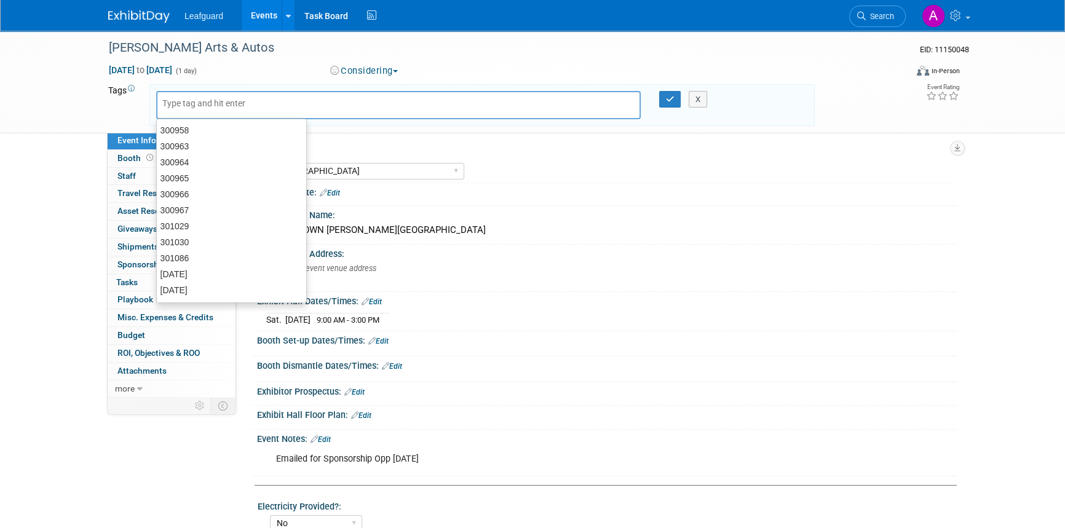
click at [170, 102] on input "text" at bounding box center [211, 103] width 98 height 12
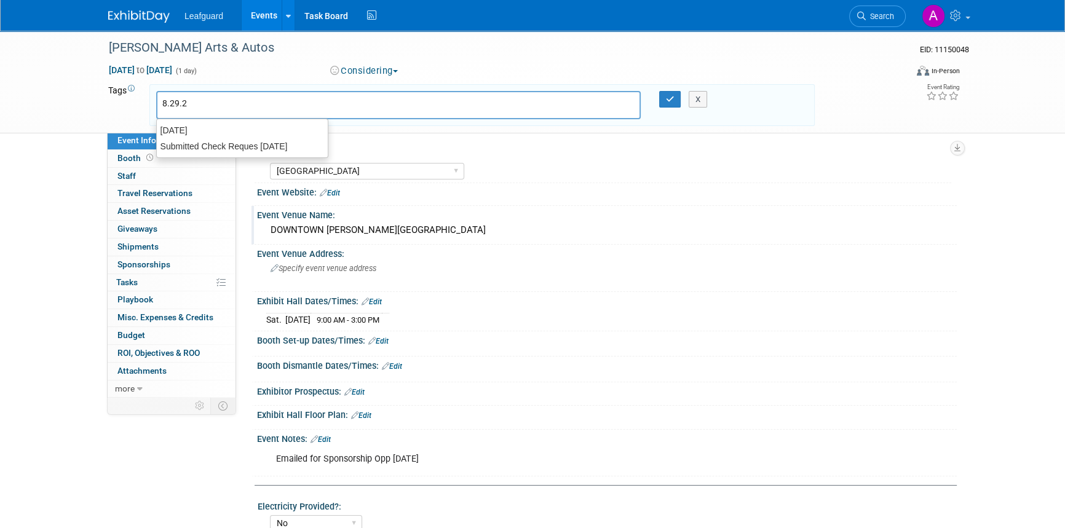
type input "[DATE]"
click at [264, 143] on div "Submitted Check Reques [DATE]" at bounding box center [242, 146] width 172 height 17
type input "Submitted Check Reques [DATE]"
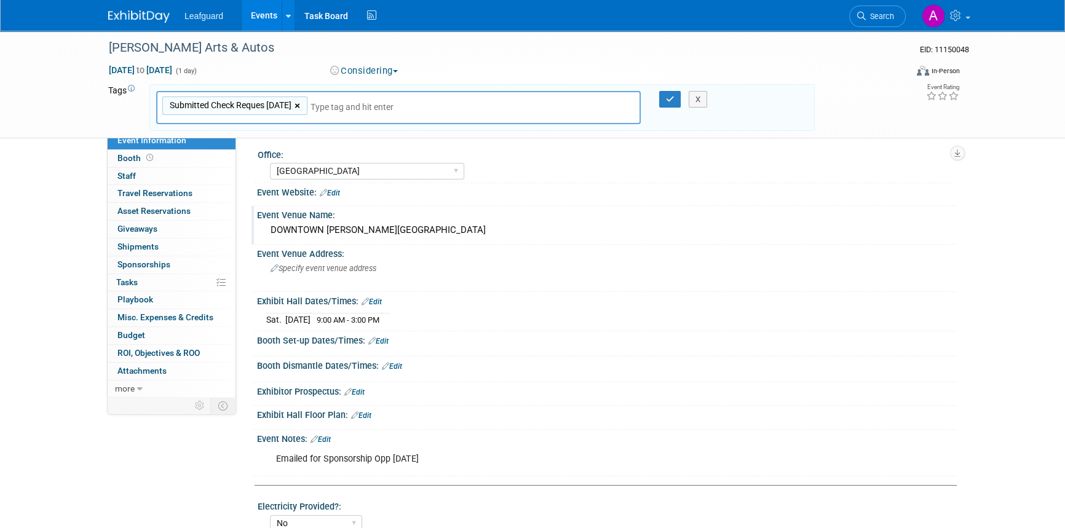
click at [303, 101] on link "×" at bounding box center [299, 106] width 8 height 14
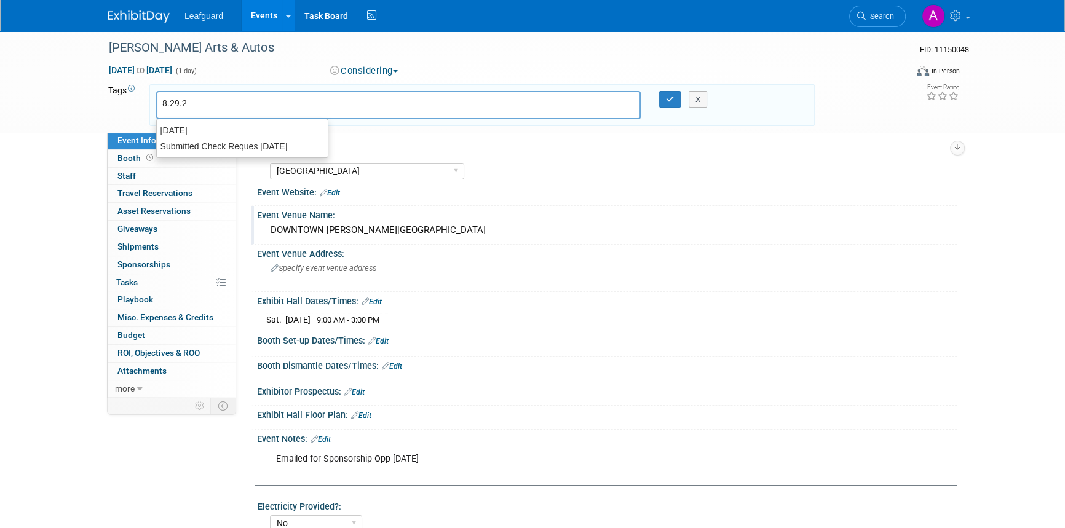
type input "[DATE]"
click at [202, 133] on div "[DATE]" at bounding box center [242, 130] width 172 height 17
type input "[DATE]"
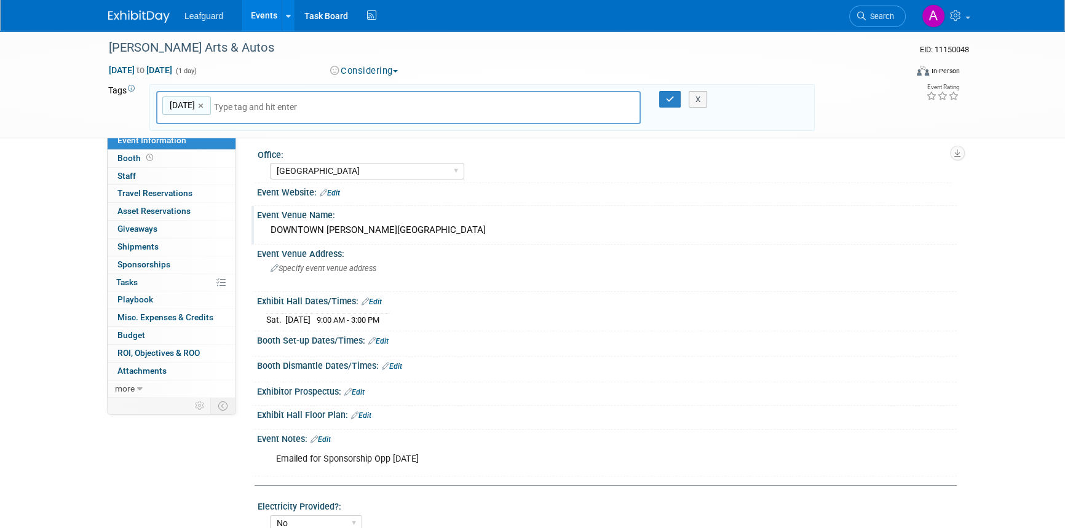
type input "8"
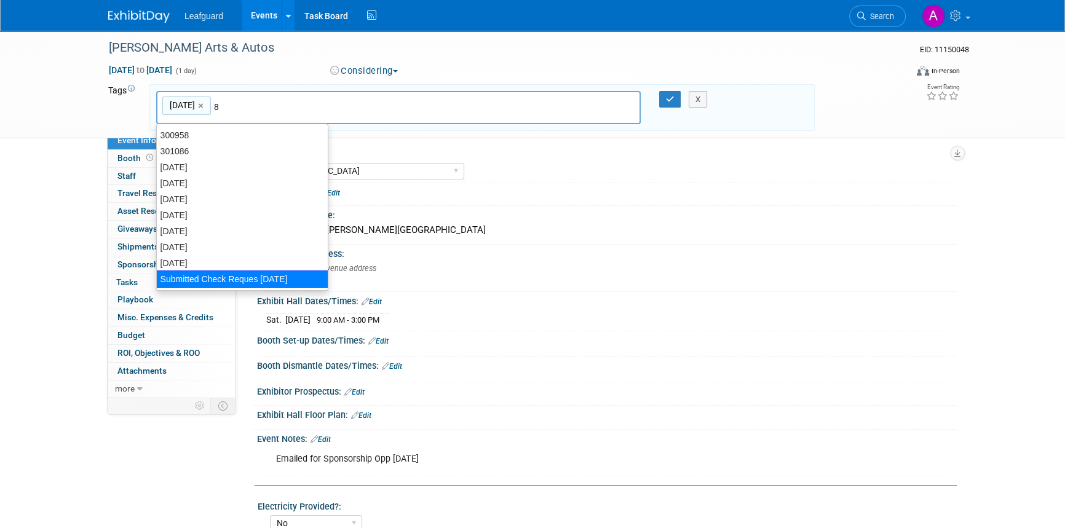
click at [236, 279] on div "Submitted Check Reques [DATE]" at bounding box center [242, 279] width 172 height 17
type input "8.29.25, Submitted Check Reques 8.29.25"
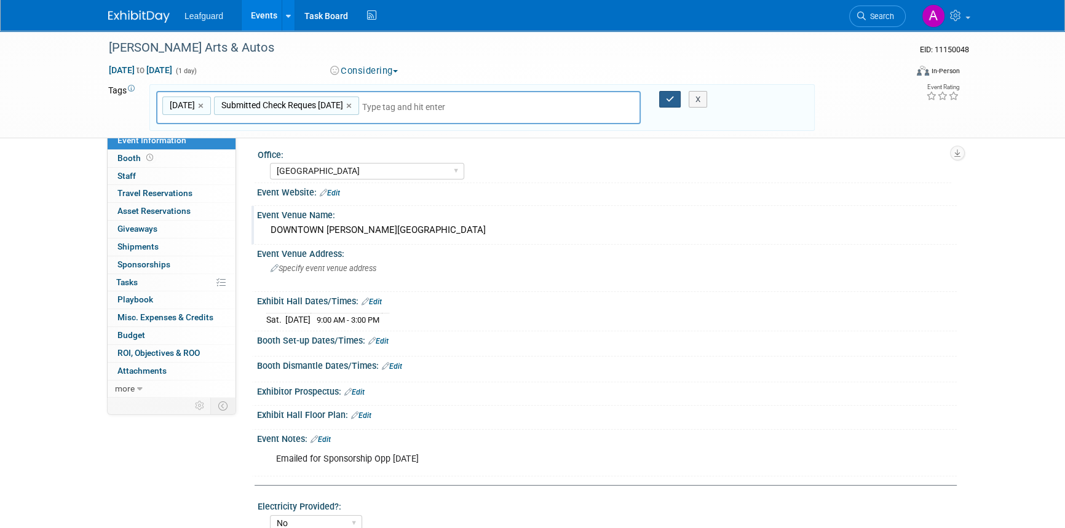
click at [666, 97] on icon "button" at bounding box center [670, 99] width 9 height 8
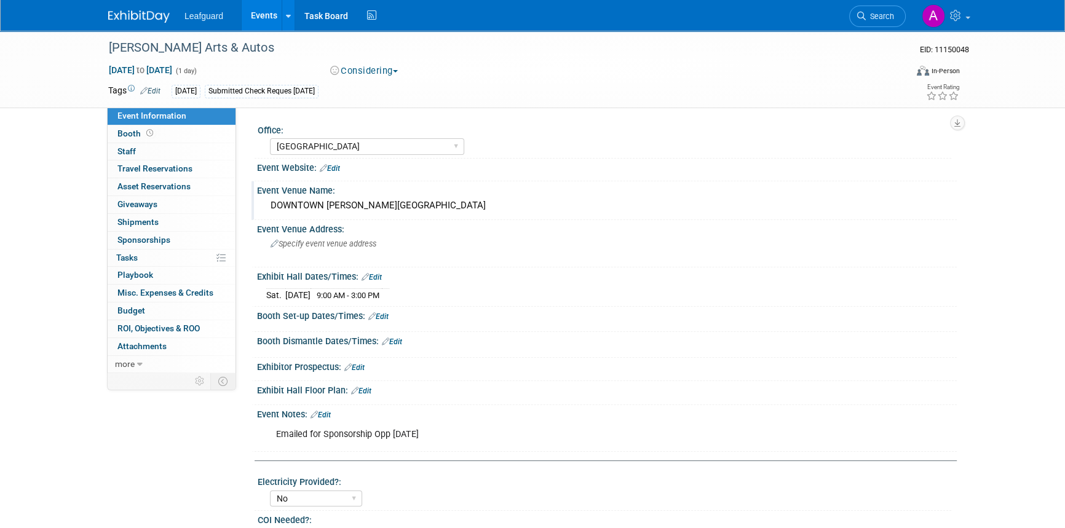
click at [382, 75] on button "Considering" at bounding box center [364, 71] width 77 height 13
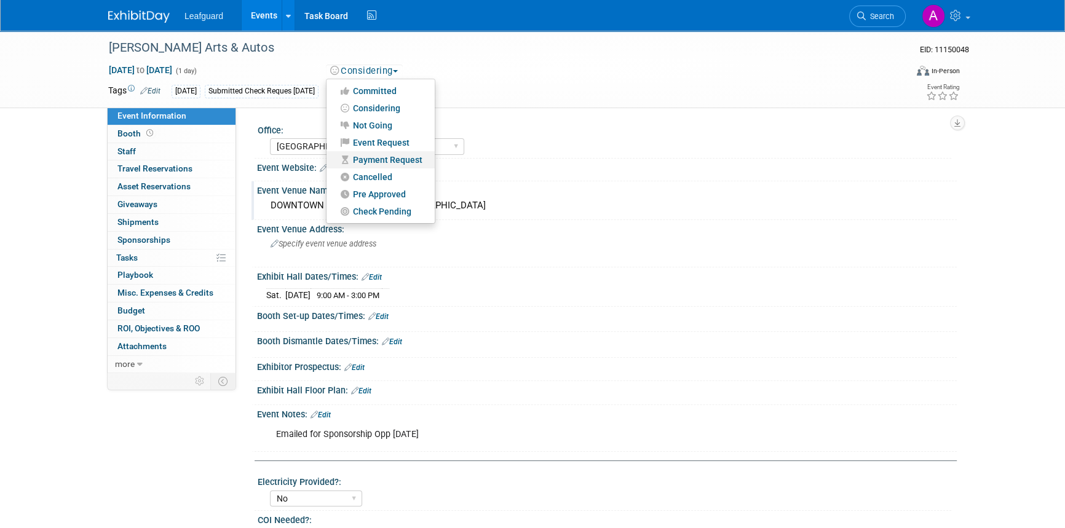
click at [385, 159] on link "Payment Request" at bounding box center [381, 159] width 108 height 17
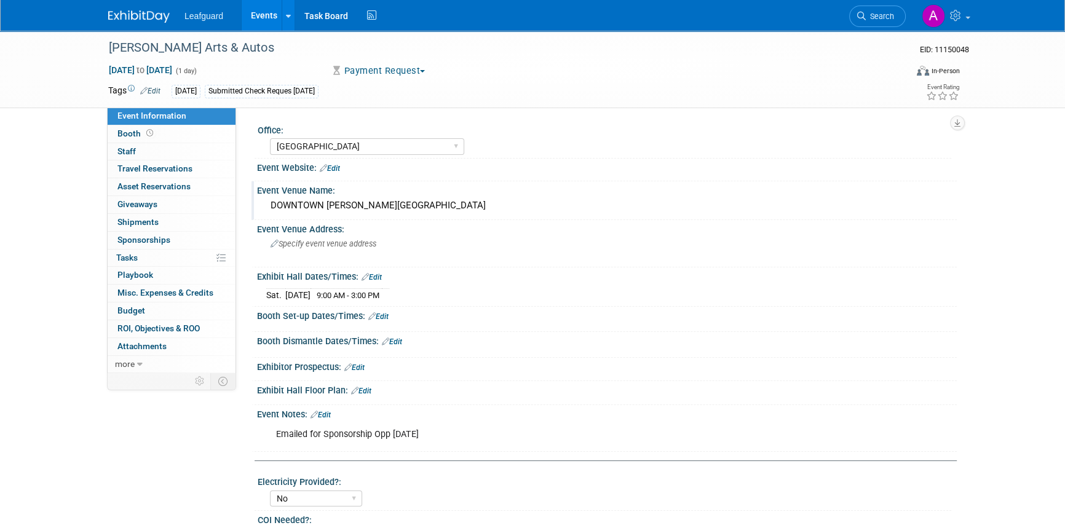
click at [147, 10] on img at bounding box center [138, 16] width 61 height 12
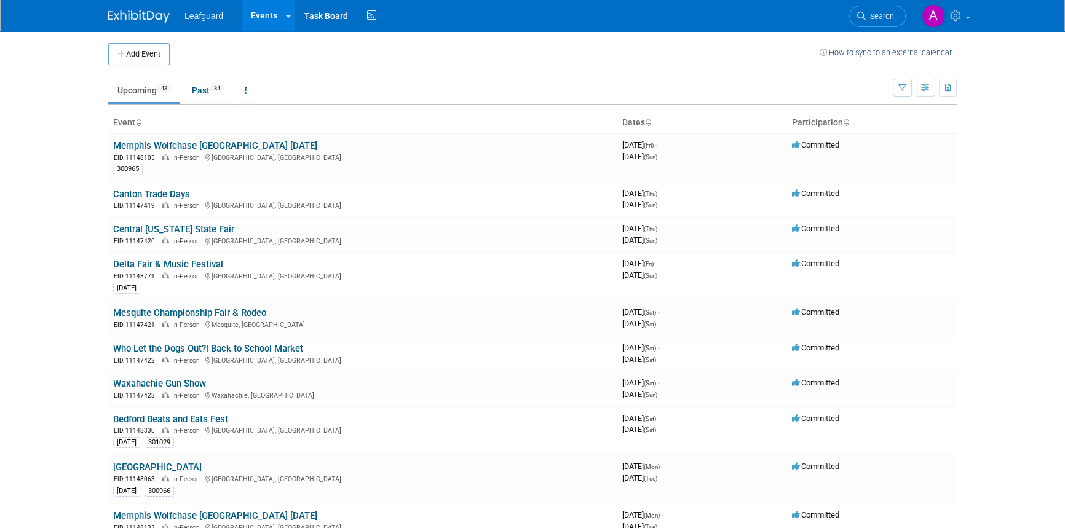
click at [849, 120] on icon at bounding box center [846, 123] width 6 height 8
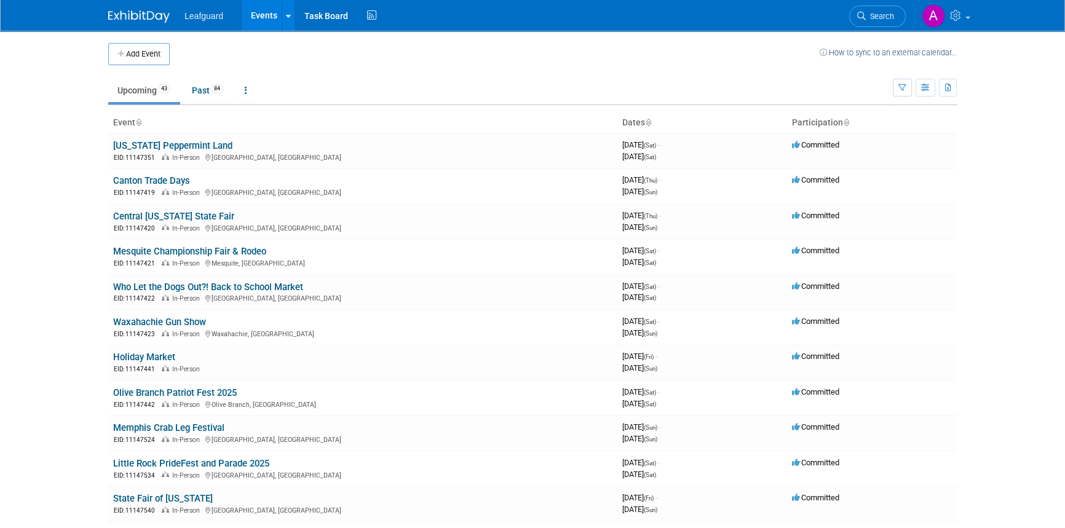
click at [849, 120] on icon at bounding box center [846, 123] width 6 height 8
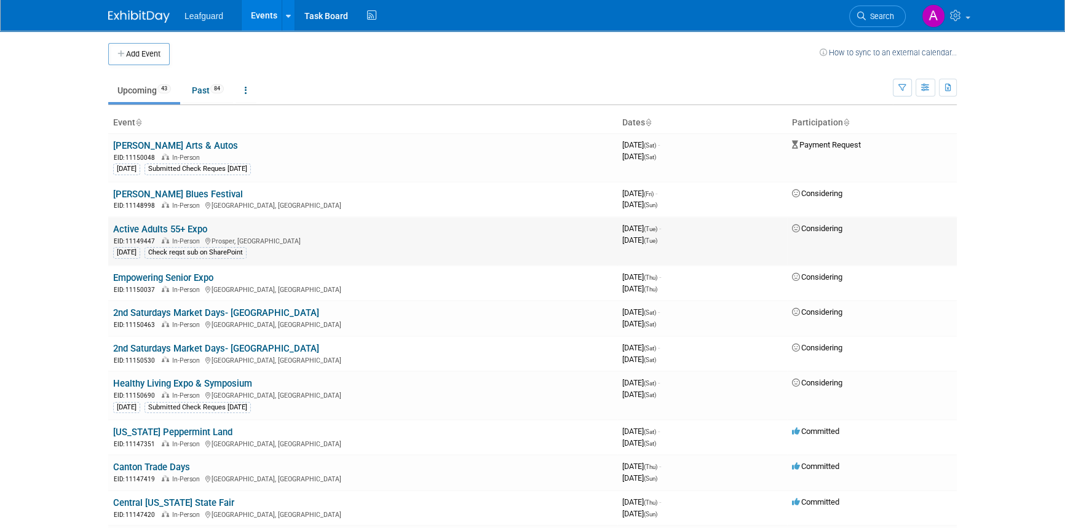
click at [191, 228] on link "Active Adults 55+ Expo" at bounding box center [160, 229] width 94 height 11
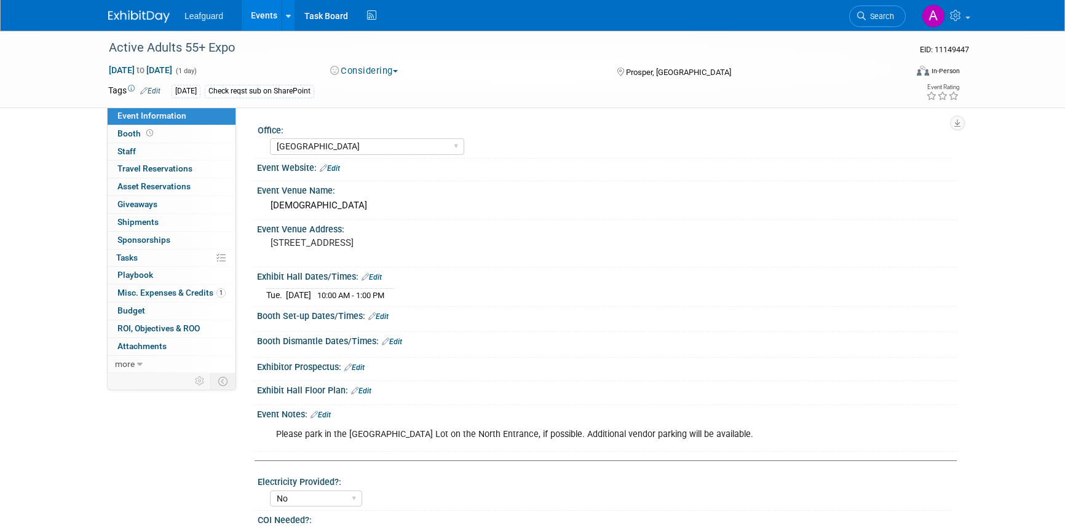
select select "[GEOGRAPHIC_DATA]"
select select "No"
select select "Yes"
select select "Credit Card"
click at [385, 67] on button "Considering" at bounding box center [364, 71] width 77 height 13
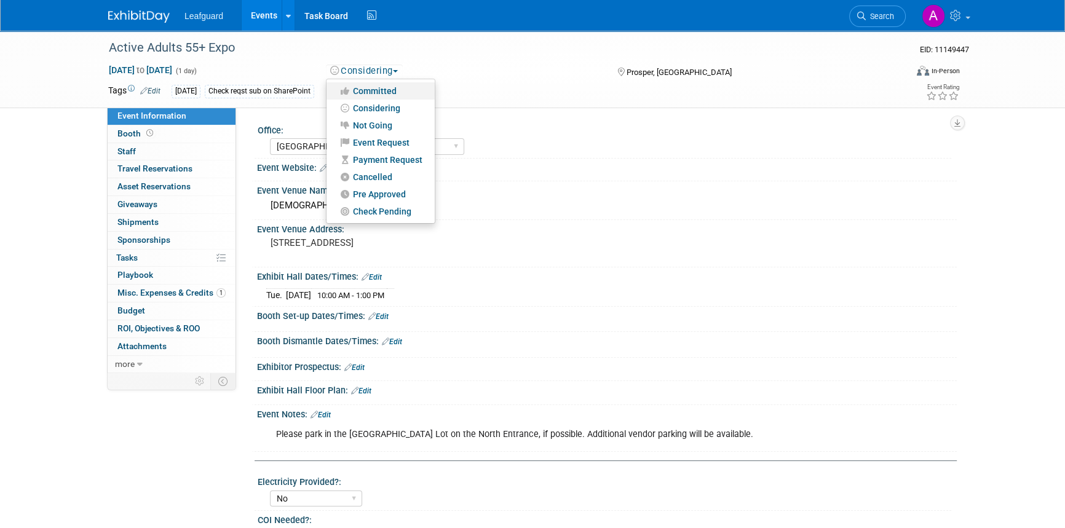
click at [372, 89] on link "Committed" at bounding box center [381, 90] width 108 height 17
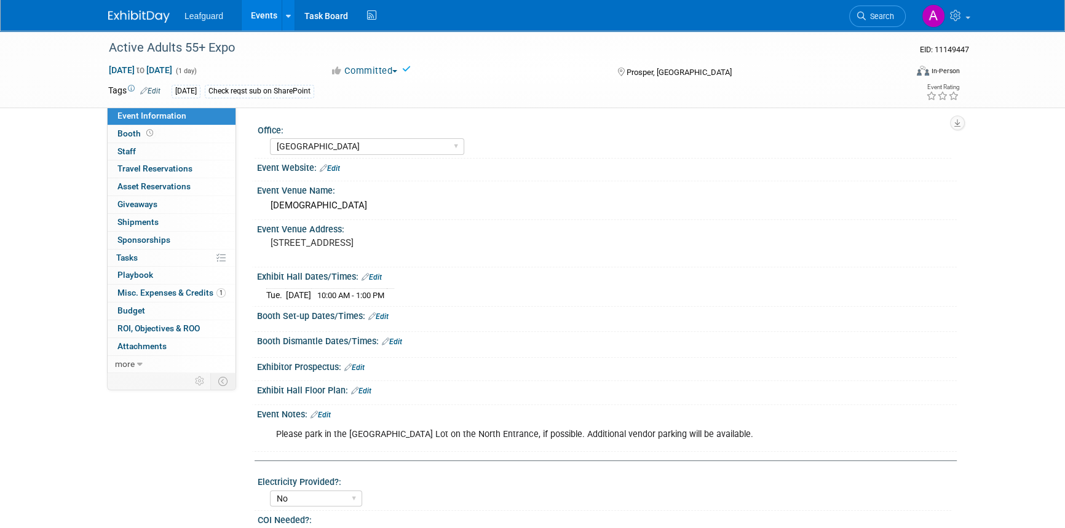
click at [136, 9] on link at bounding box center [146, 11] width 76 height 10
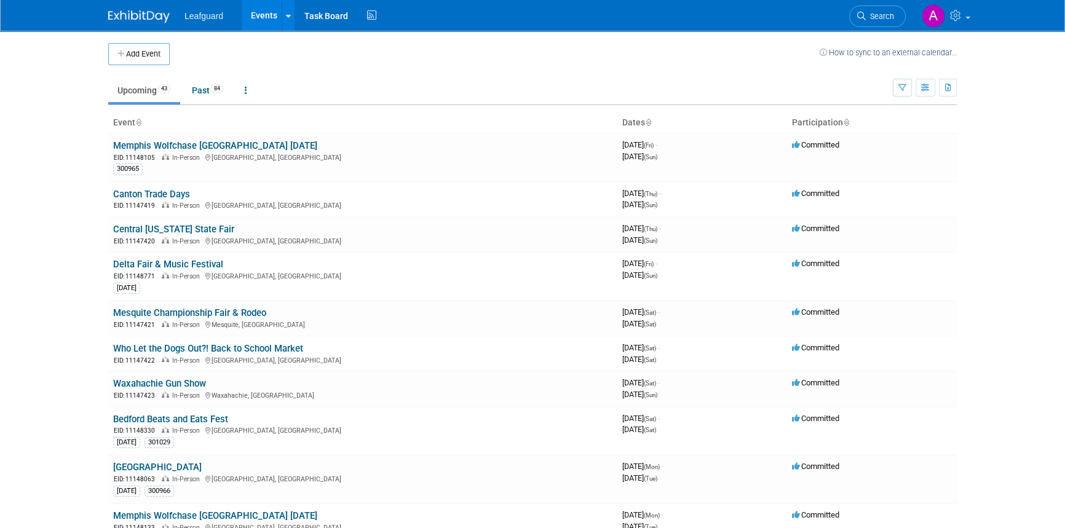
click at [846, 120] on icon at bounding box center [846, 123] width 6 height 8
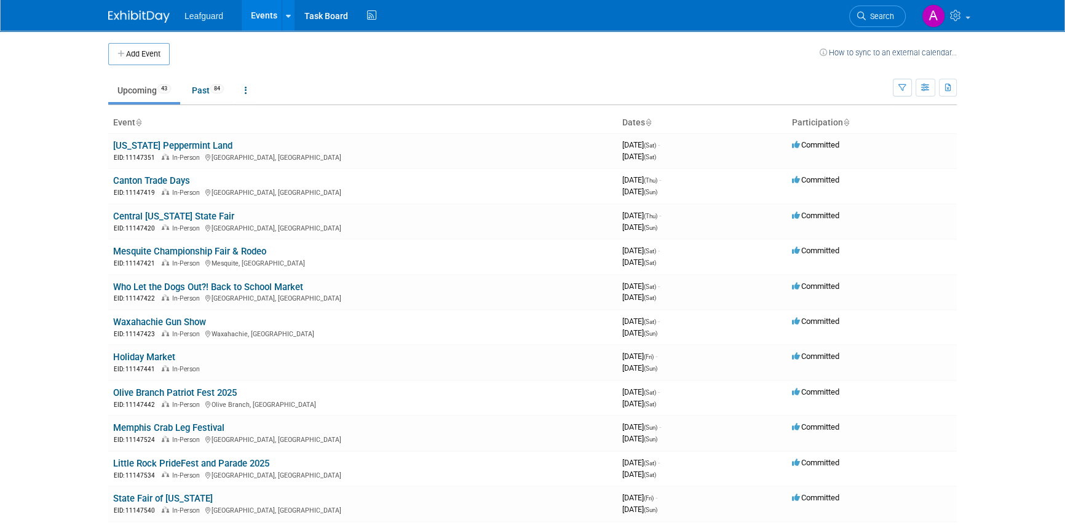
click at [846, 120] on icon at bounding box center [846, 123] width 6 height 8
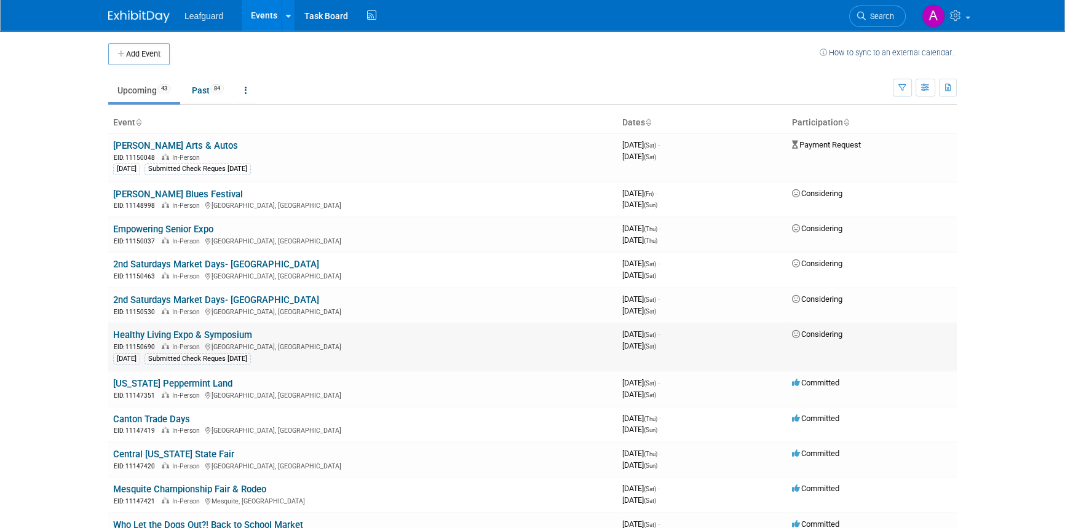
click at [818, 336] on span "Considering" at bounding box center [817, 334] width 50 height 9
click at [210, 338] on link "Healthy Living Expo & Symposium" at bounding box center [182, 335] width 139 height 11
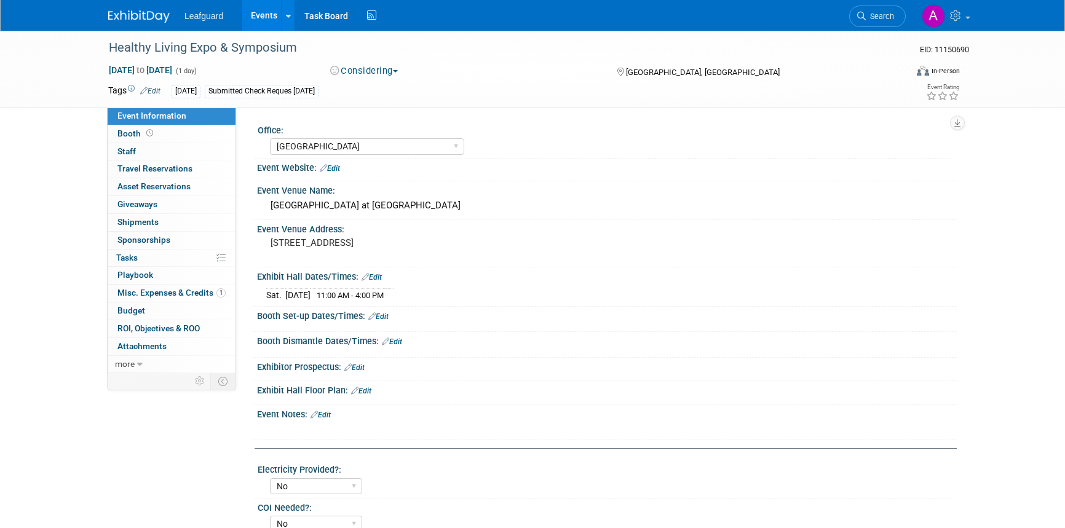
select select "[GEOGRAPHIC_DATA]"
select select "No"
select select "Credit Card"
click at [375, 71] on button "Considering" at bounding box center [364, 71] width 77 height 13
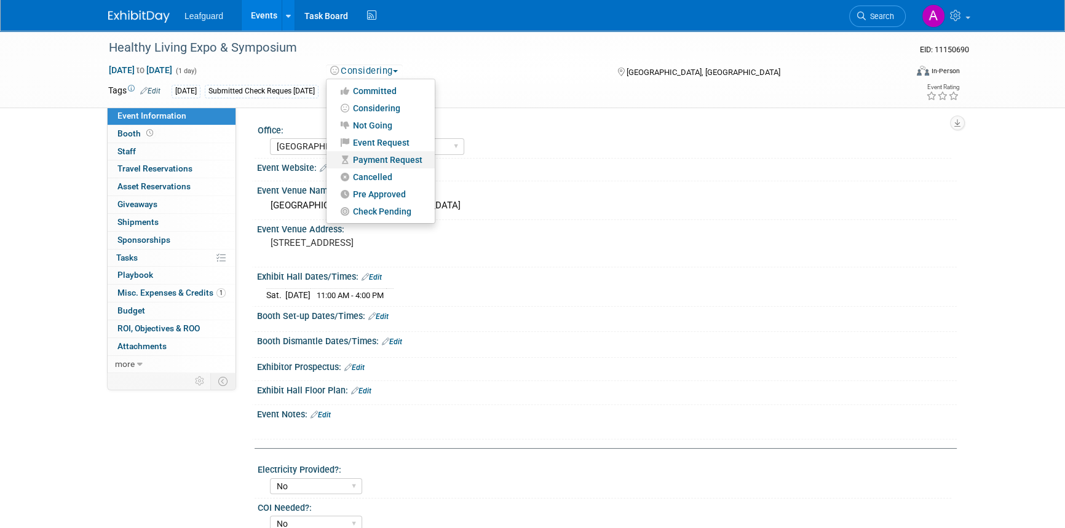
click at [385, 161] on link "Payment Request" at bounding box center [381, 159] width 108 height 17
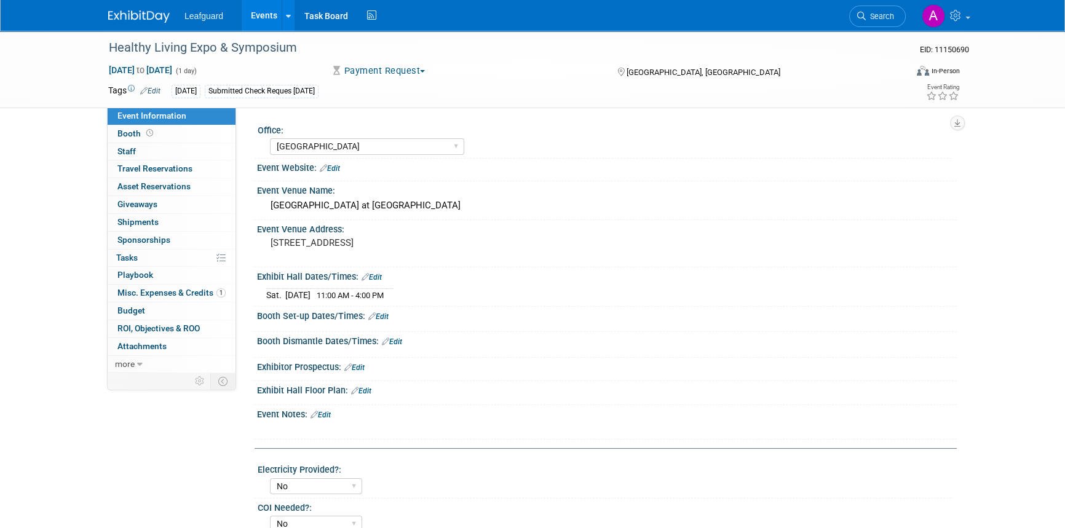
click at [125, 18] on img at bounding box center [138, 16] width 61 height 12
